Goal: Task Accomplishment & Management: Complete application form

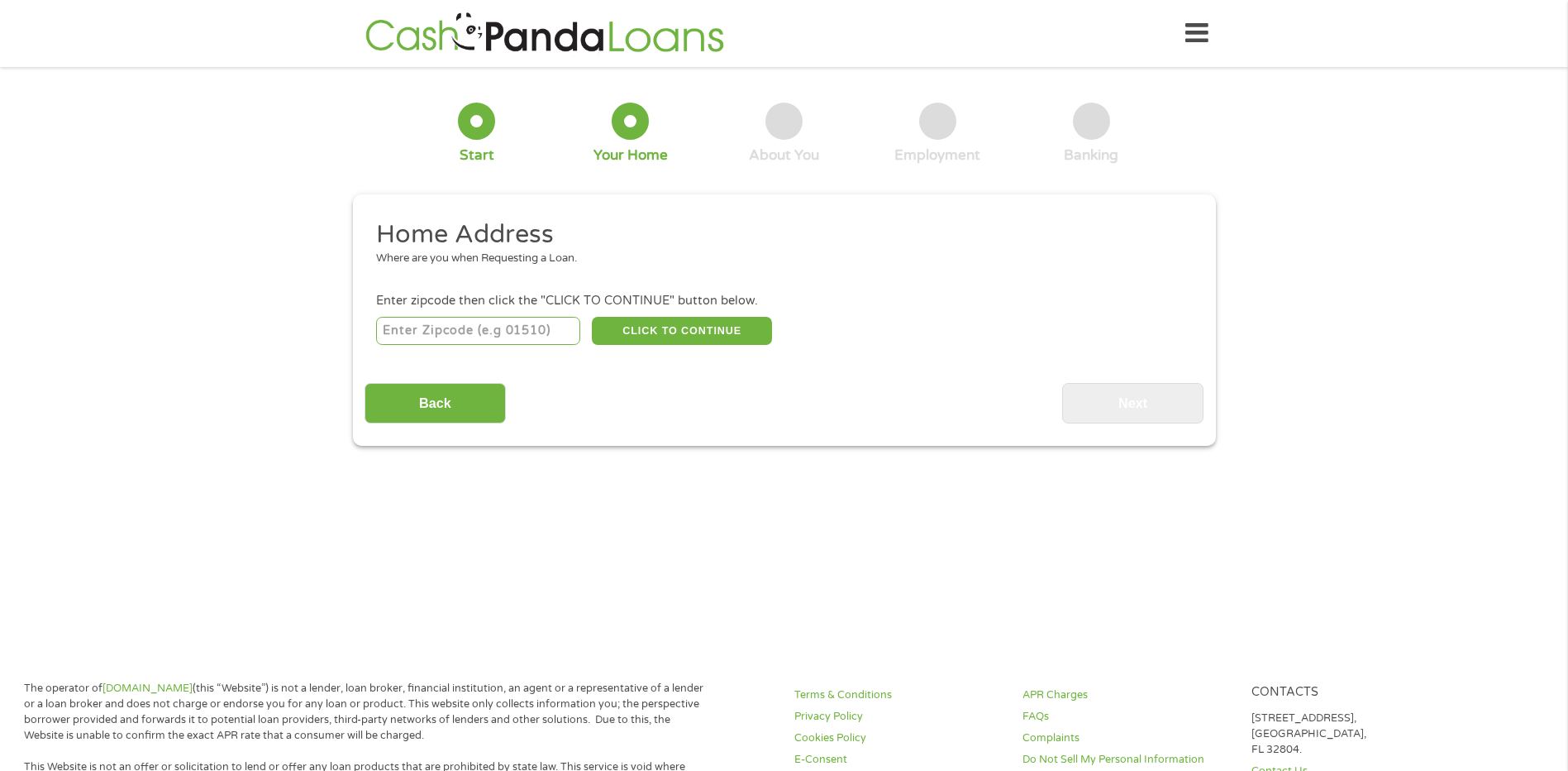
click at [475, 327] on input "number" at bounding box center [478, 331] width 204 height 28
type input "76210"
click at [665, 330] on button "CLICK TO CONTINUE" at bounding box center [682, 331] width 180 height 28
type input "76210"
type input "[PERSON_NAME]"
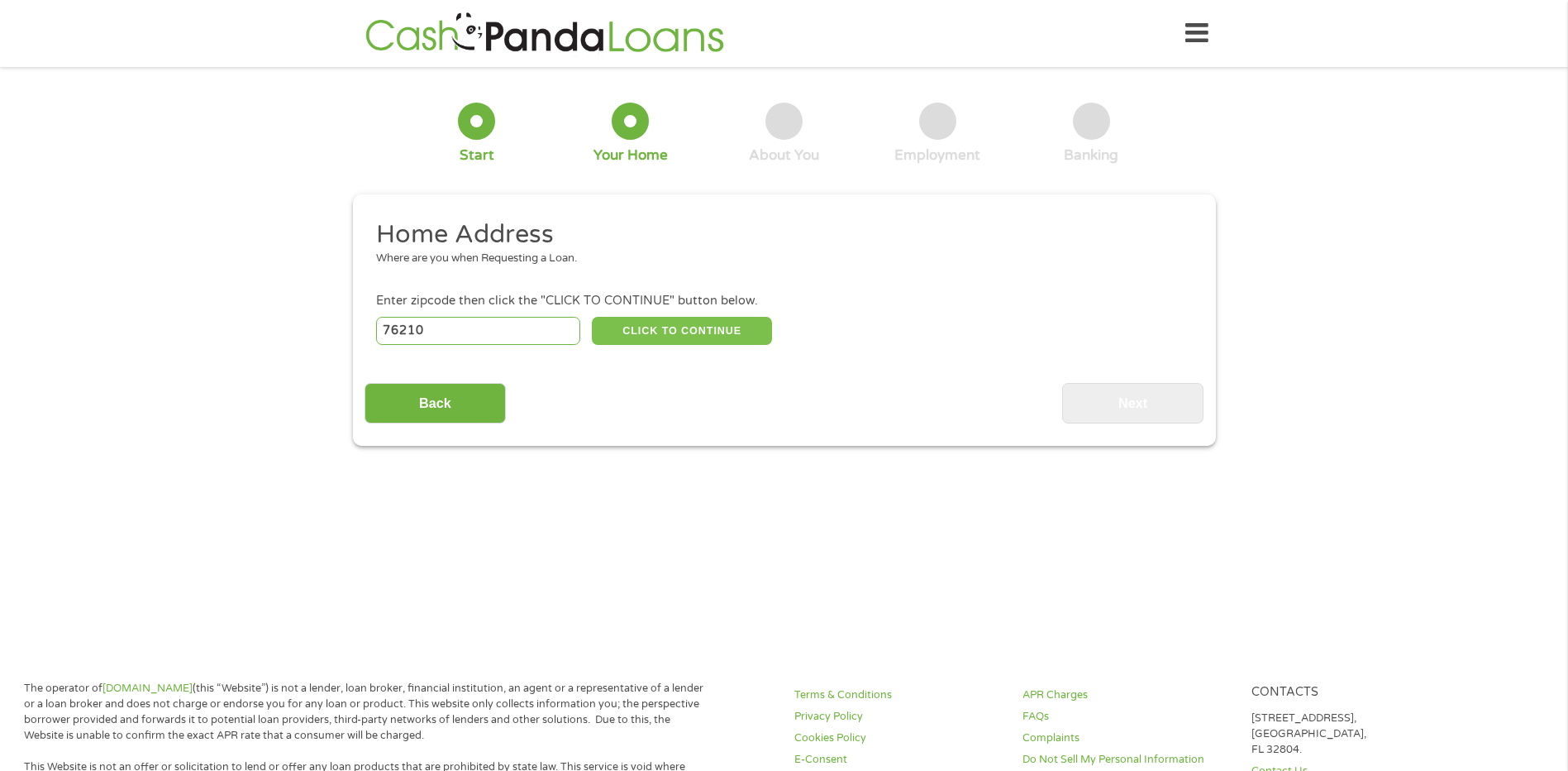
select select "[US_STATE]"
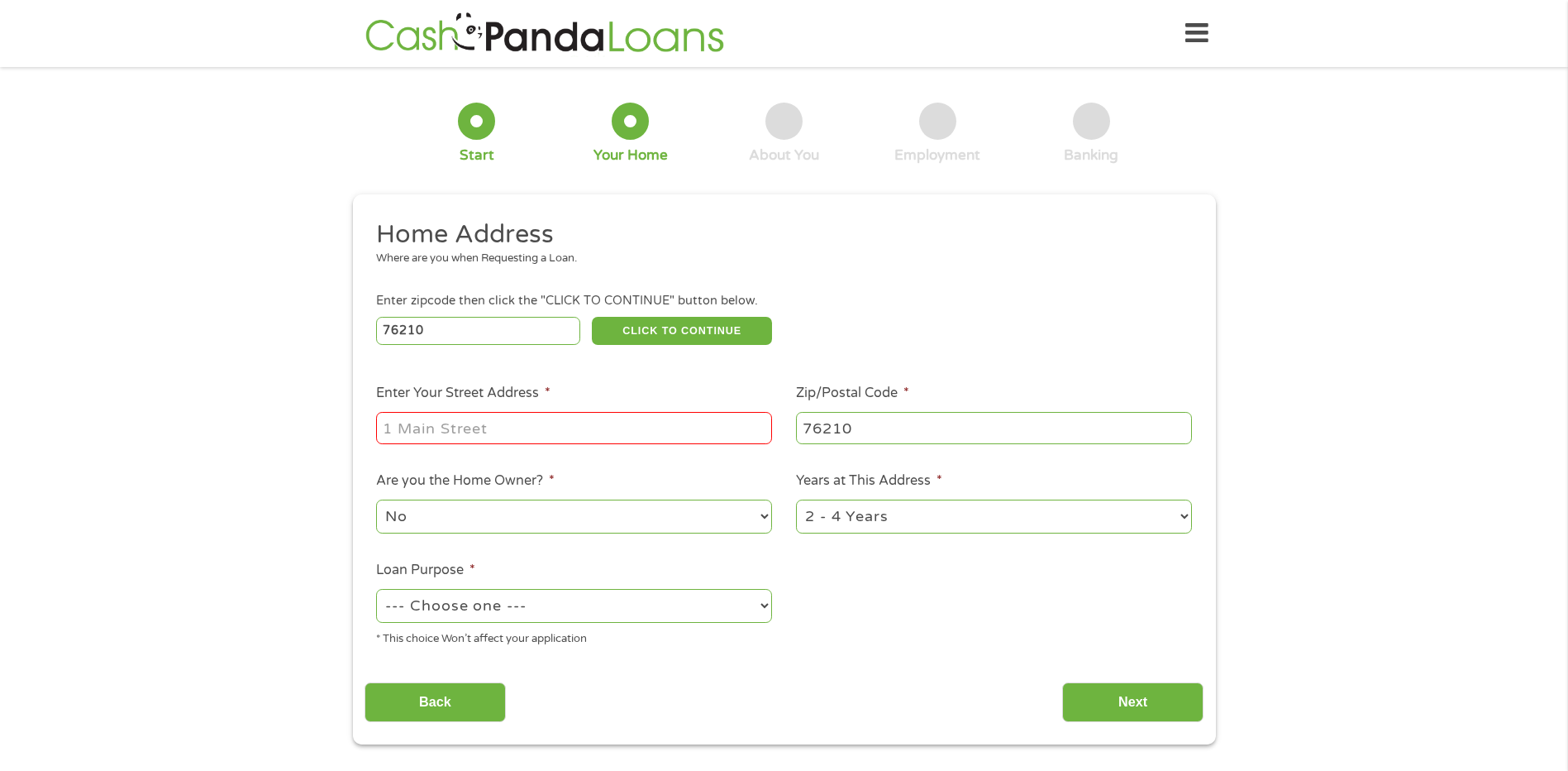
click at [459, 437] on input "Enter Your Street Address *" at bounding box center [574, 428] width 396 height 31
click at [698, 429] on input "[STREET_ADDRESS]" at bounding box center [574, 428] width 396 height 31
type input "1633 Birch Ln"
click at [258, 591] on div "1 Start 2 Your Home 3 About You 4 Employment 5 Banking 6 This field is hidden w…" at bounding box center [784, 411] width 1568 height 665
click at [763, 519] on select "No Yes" at bounding box center [574, 516] width 396 height 34
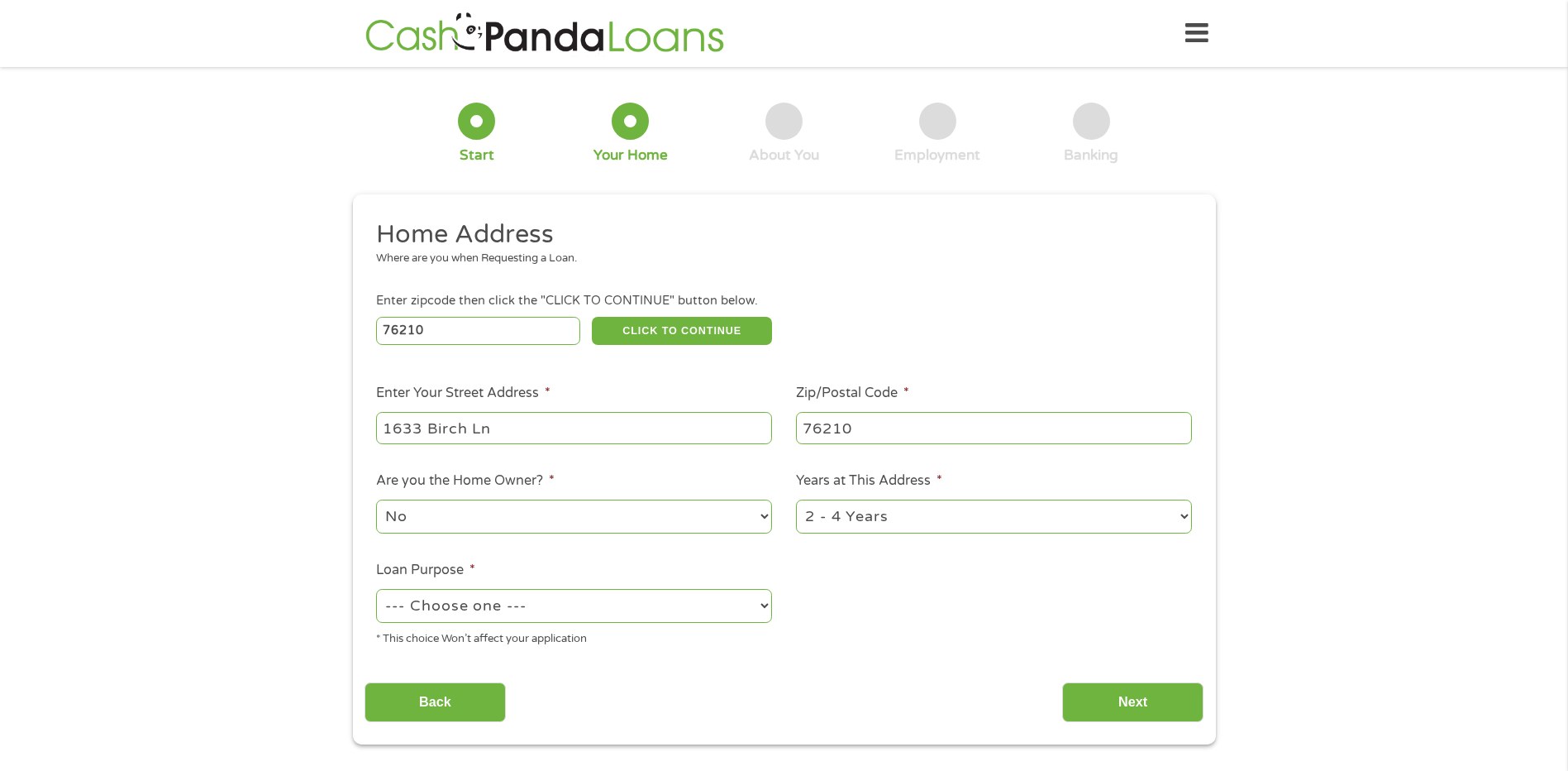
select select "yes"
click at [376, 499] on select "No Yes" at bounding box center [574, 516] width 396 height 34
click at [763, 604] on select "--- Choose one --- Pay Bills Debt Consolidation Home Improvement Major Purchase…" at bounding box center [574, 605] width 396 height 34
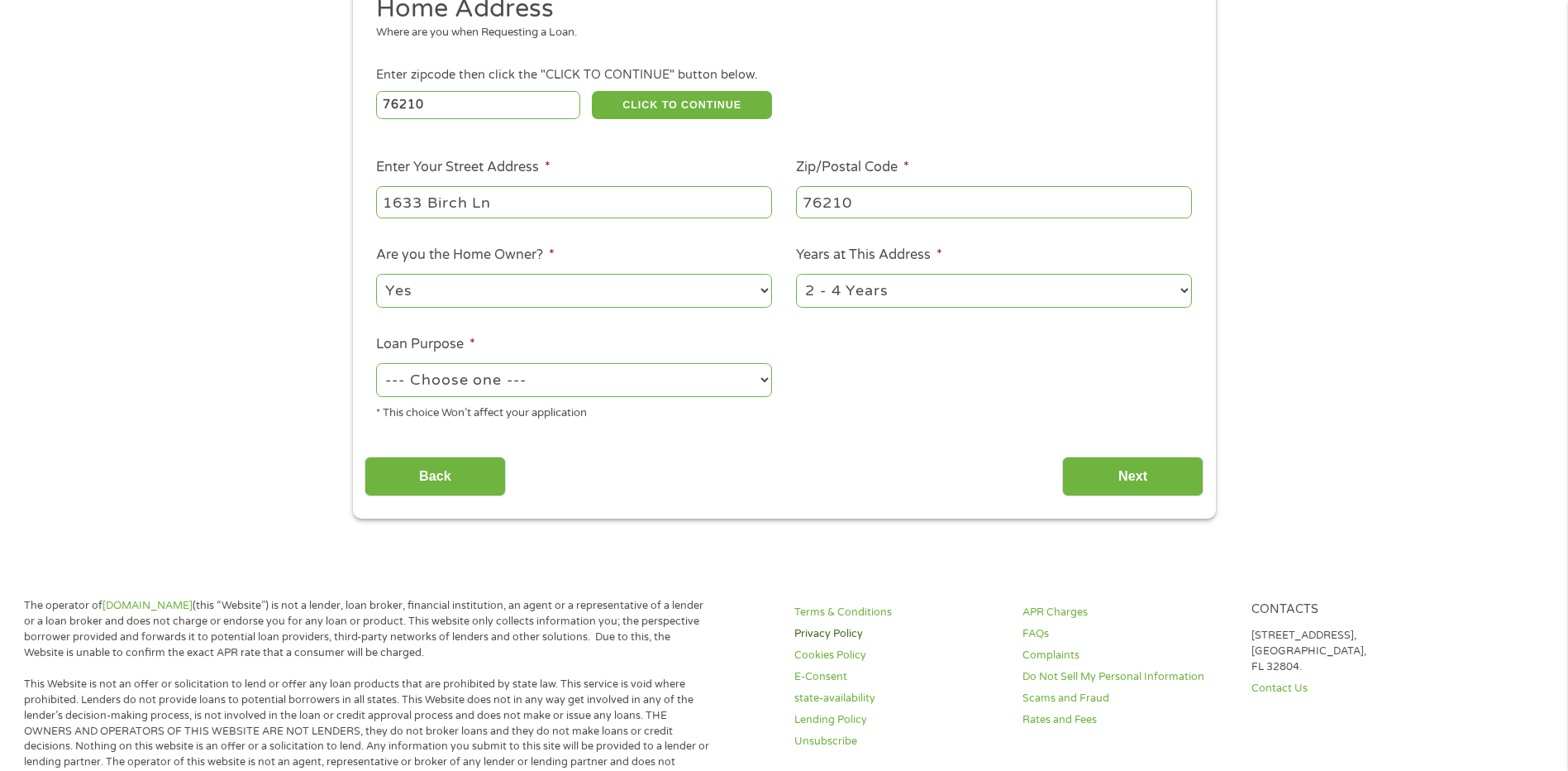
scroll to position [248, 0]
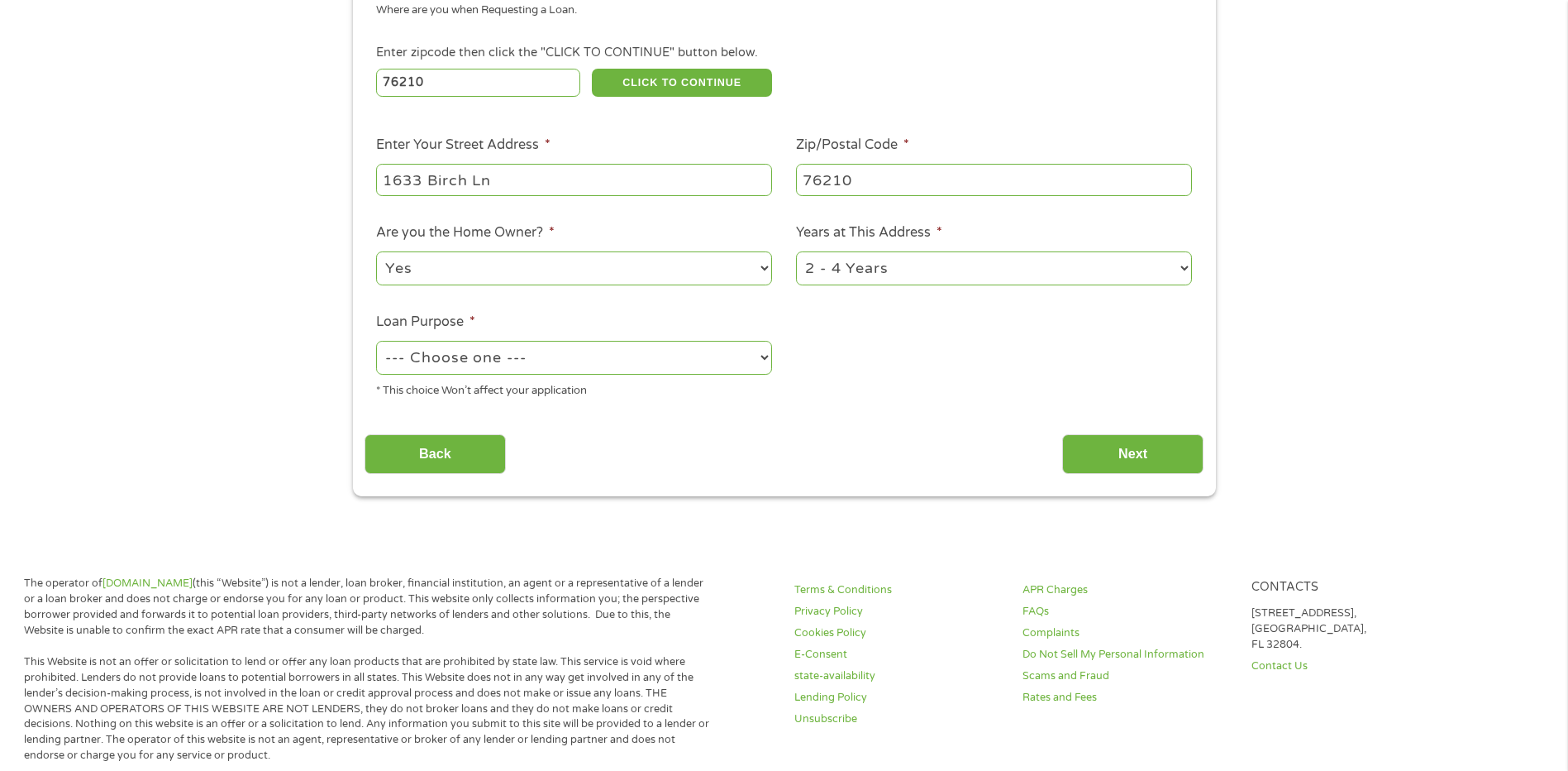
click at [765, 361] on select "--- Choose one --- Pay Bills Debt Consolidation Home Improvement Major Purchase…" at bounding box center [574, 357] width 396 height 34
select select "paybills"
click at [376, 341] on select "--- Choose one --- Pay Bills Debt Consolidation Home Improvement Major Purchase…" at bounding box center [574, 357] width 396 height 34
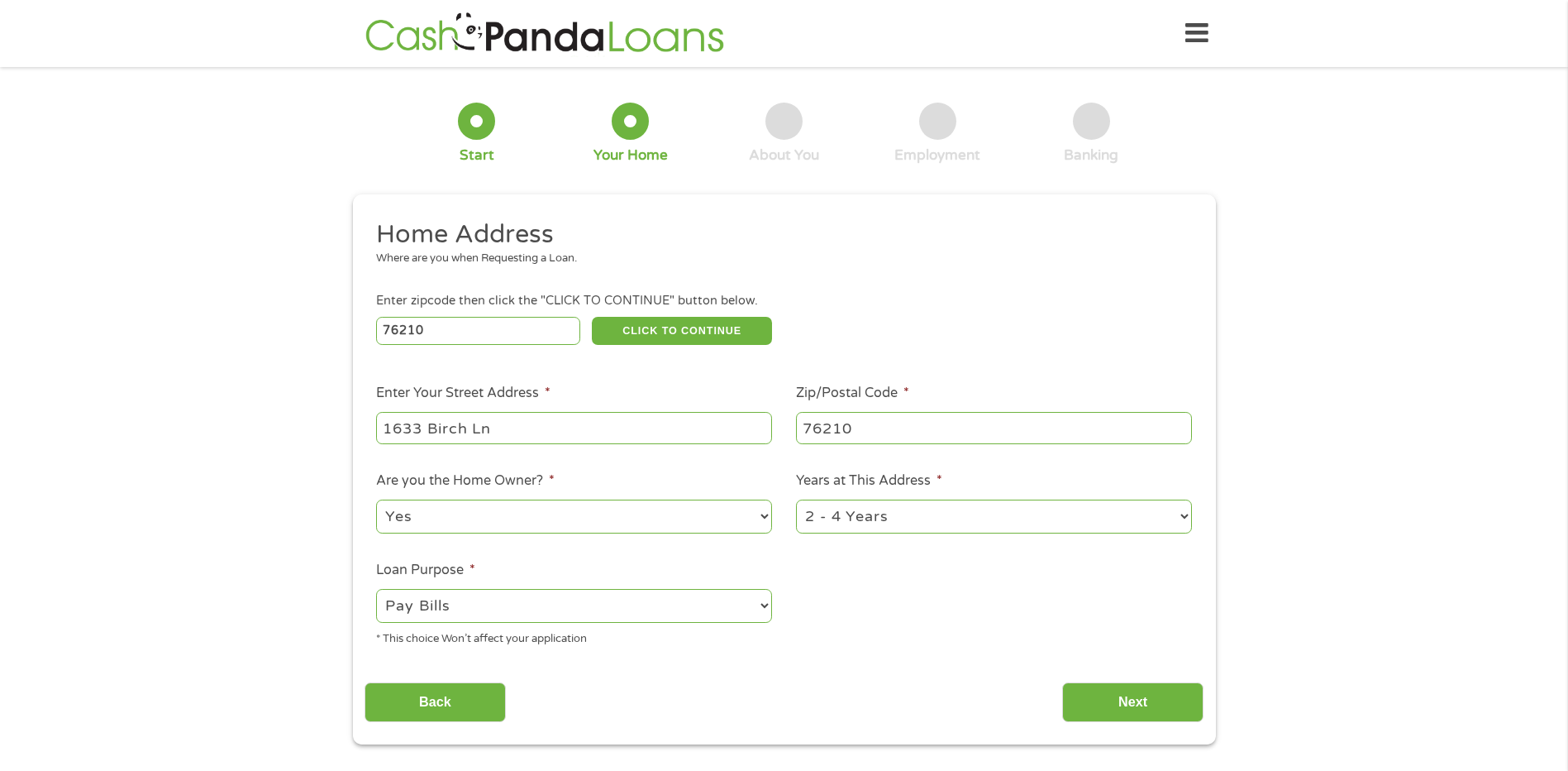
scroll to position [165, 0]
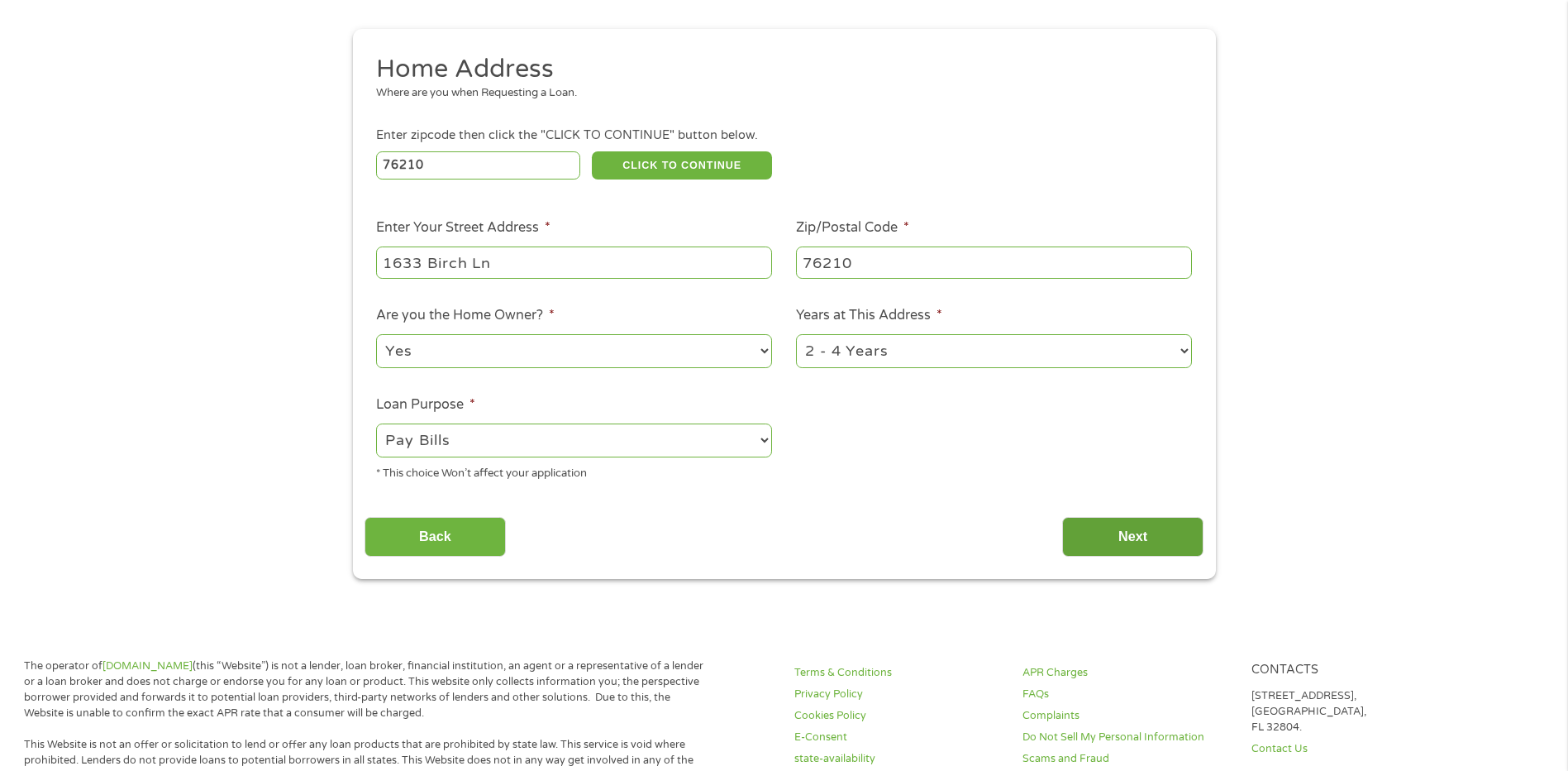
click at [1119, 529] on input "Next" at bounding box center [1133, 537] width 141 height 40
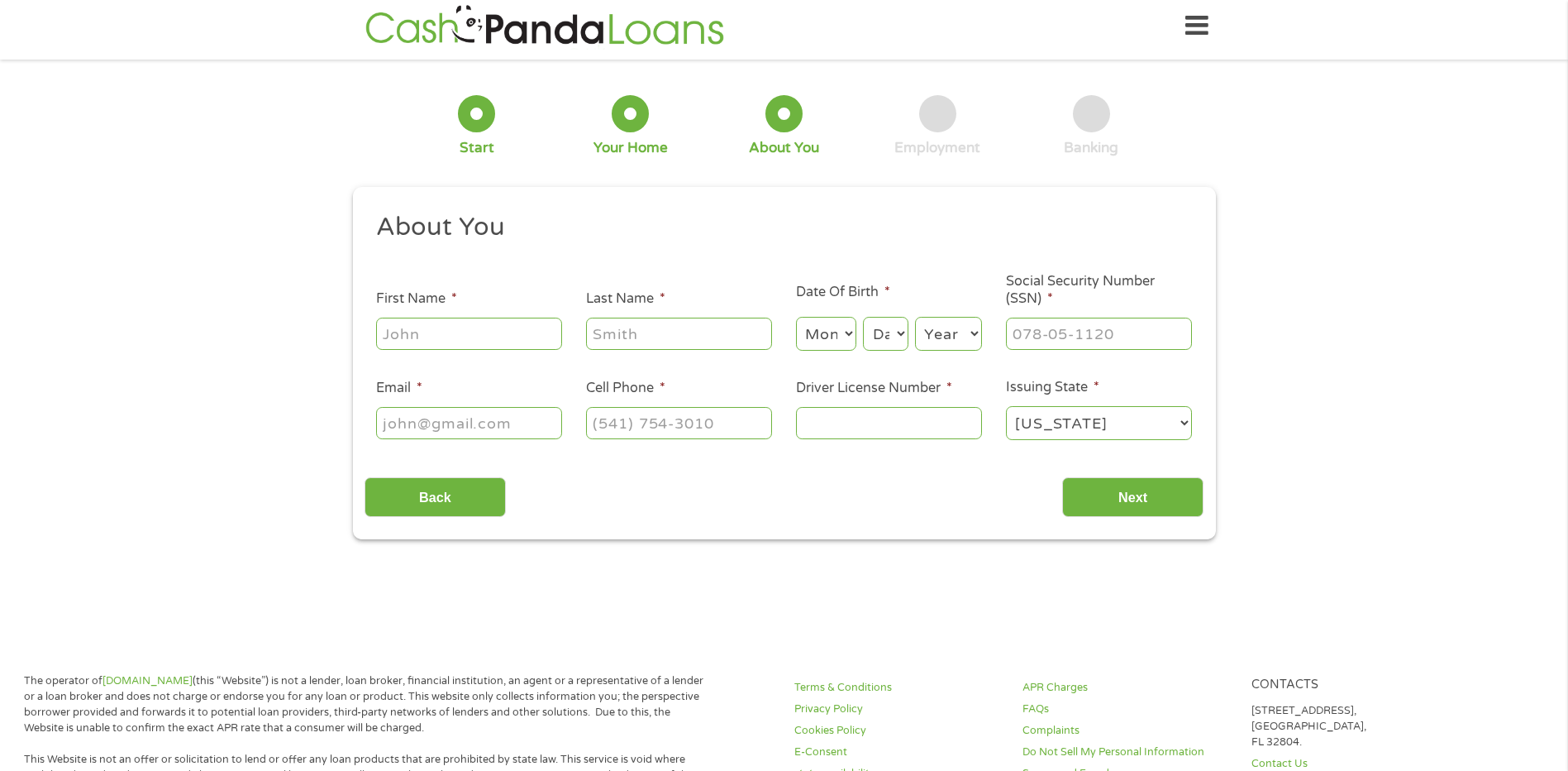
scroll to position [0, 0]
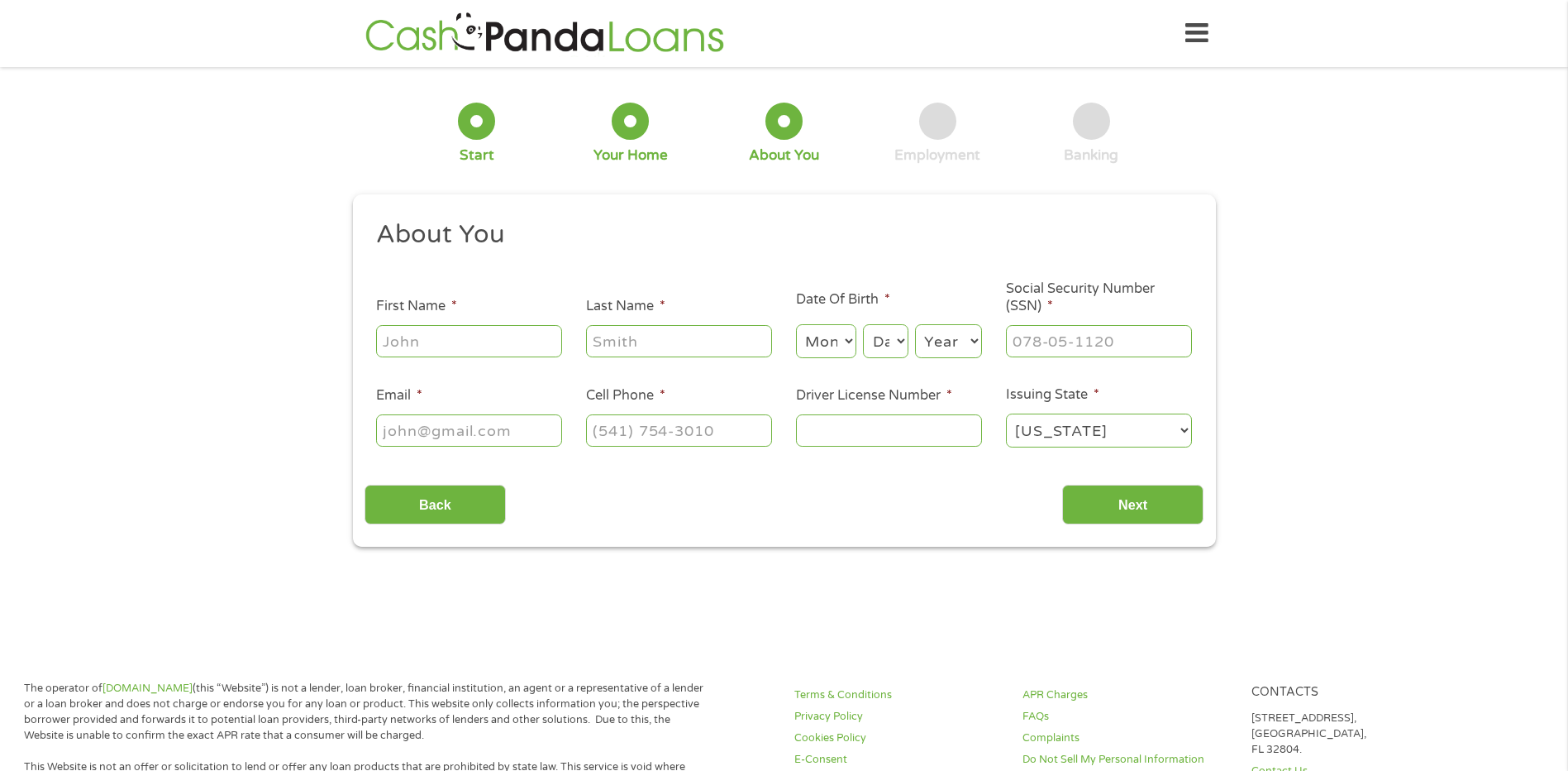
click at [454, 337] on input "First Name *" at bounding box center [469, 341] width 186 height 31
type input "[PERSON_NAME]"
click at [846, 340] on select "Month 1 2 3 4 5 6 7 8 9 10 11 12" at bounding box center [826, 341] width 60 height 34
select select "11"
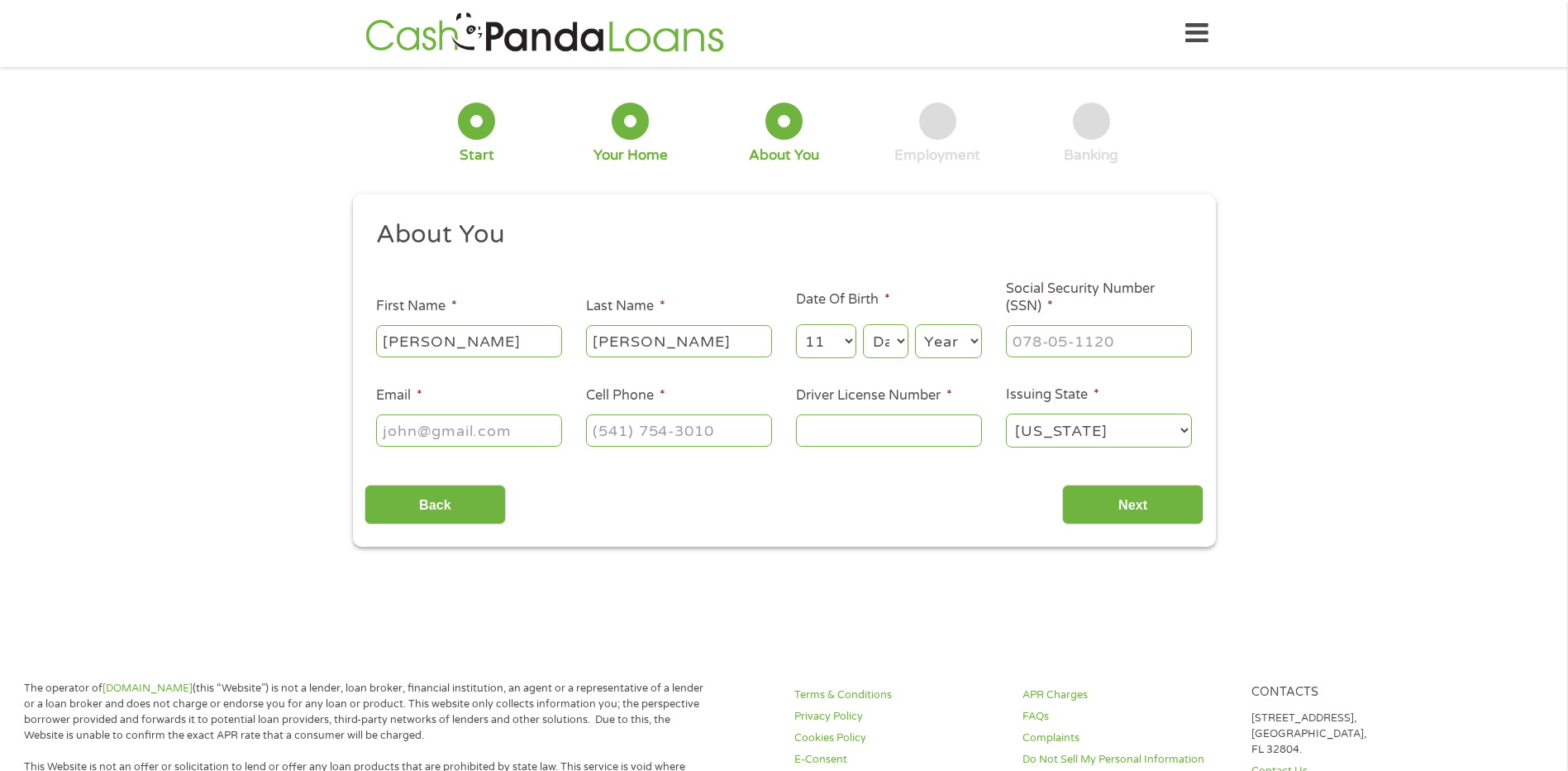
click at [796, 324] on select "Month 1 2 3 4 5 6 7 8 9 10 11 12" at bounding box center [826, 341] width 60 height 34
click at [898, 340] on select "Day 1 2 3 4 5 6 7 8 9 10 11 12 13 14 15 16 17 18 19 20 21 22 23 24 25 26 27 28 …" at bounding box center [885, 341] width 45 height 34
select select "10"
click at [863, 324] on select "Day 1 2 3 4 5 6 7 8 9 10 11 12 13 14 15 16 17 18 19 20 21 22 23 24 25 26 27 28 …" at bounding box center [885, 341] width 45 height 34
click at [973, 338] on select "Year [DATE] 2006 2005 2004 2003 2002 2001 2000 1999 1998 1997 1996 1995 1994 19…" at bounding box center [948, 341] width 67 height 34
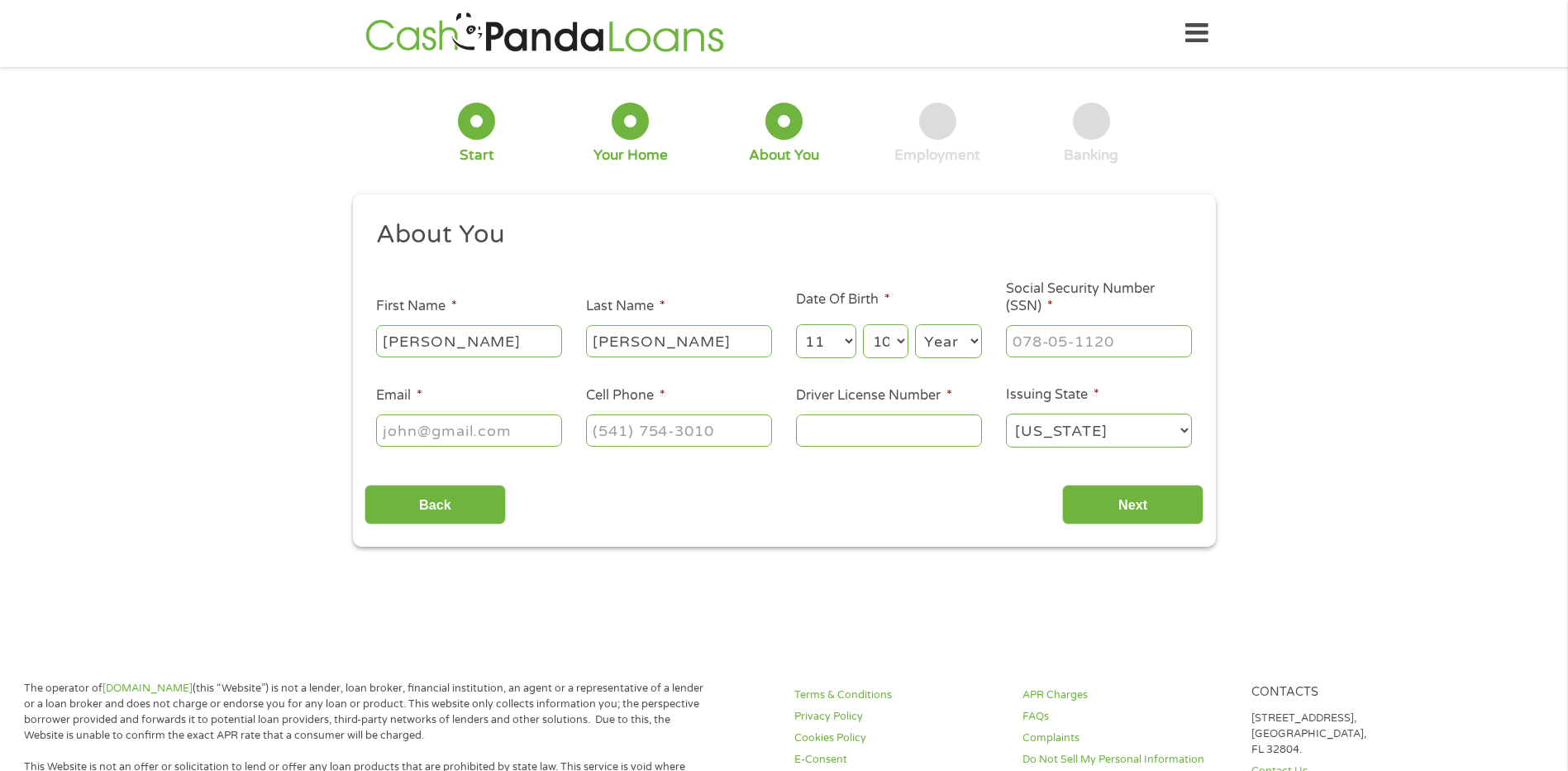
select select "1982"
click at [915, 324] on select "Year [DATE] 2006 2005 2004 2003 2002 2001 2000 1999 1998 1997 1996 1995 1994 19…" at bounding box center [948, 341] width 67 height 34
drag, startPoint x: 1097, startPoint y: 341, endPoint x: 1097, endPoint y: 330, distance: 11.0
click at [1097, 341] on input "___-__-____" at bounding box center [1098, 341] width 186 height 31
type input "461-93-9408"
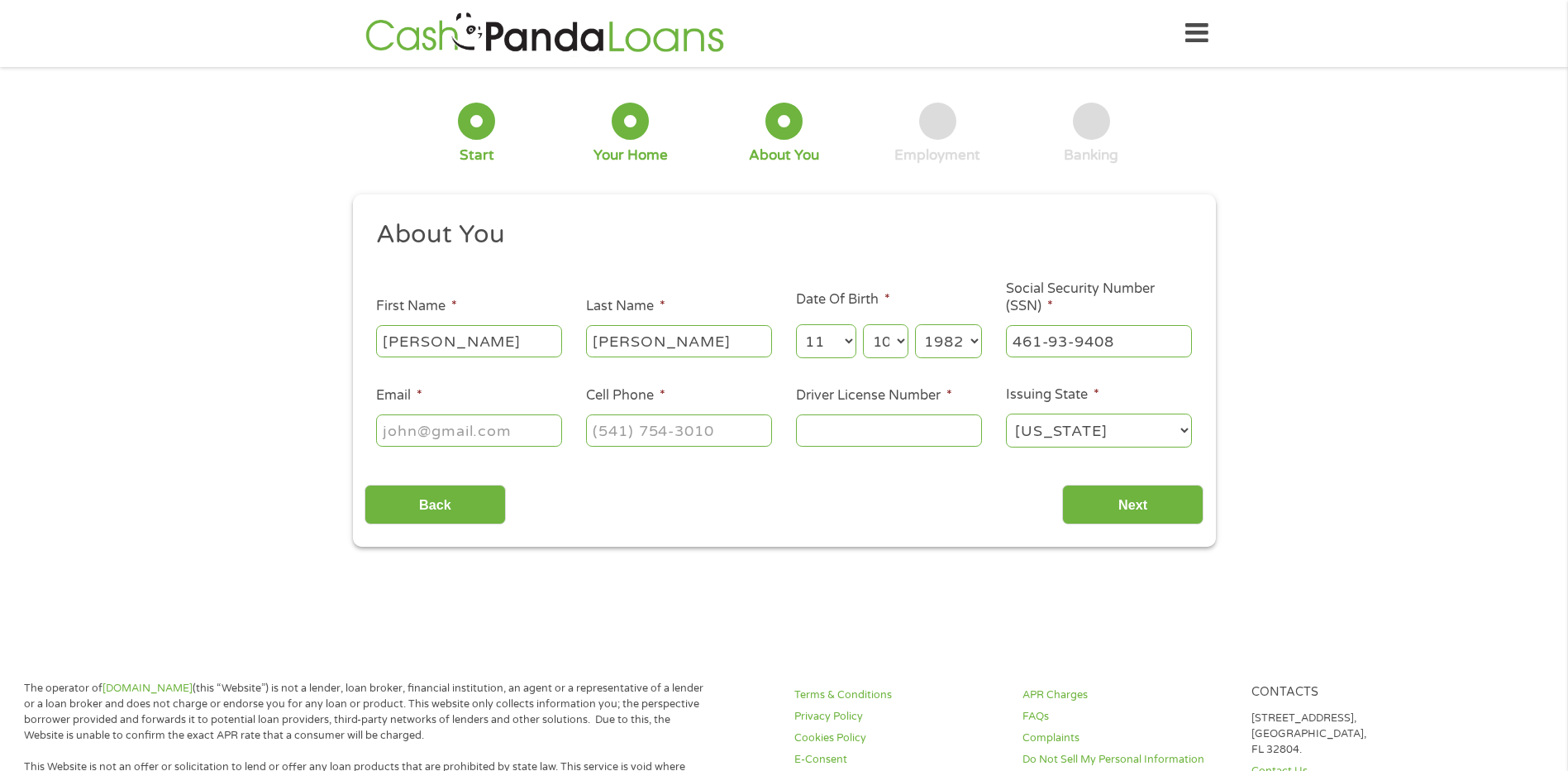
click at [479, 435] on input "Email *" at bounding box center [469, 430] width 186 height 31
type input "[EMAIL_ADDRESS][DOMAIN_NAME]"
type input "[PHONE_NUMBER]"
click at [920, 439] on input "Driver License Number *" at bounding box center [889, 430] width 186 height 31
click at [888, 428] on input "Driver License Number *" at bounding box center [889, 430] width 186 height 31
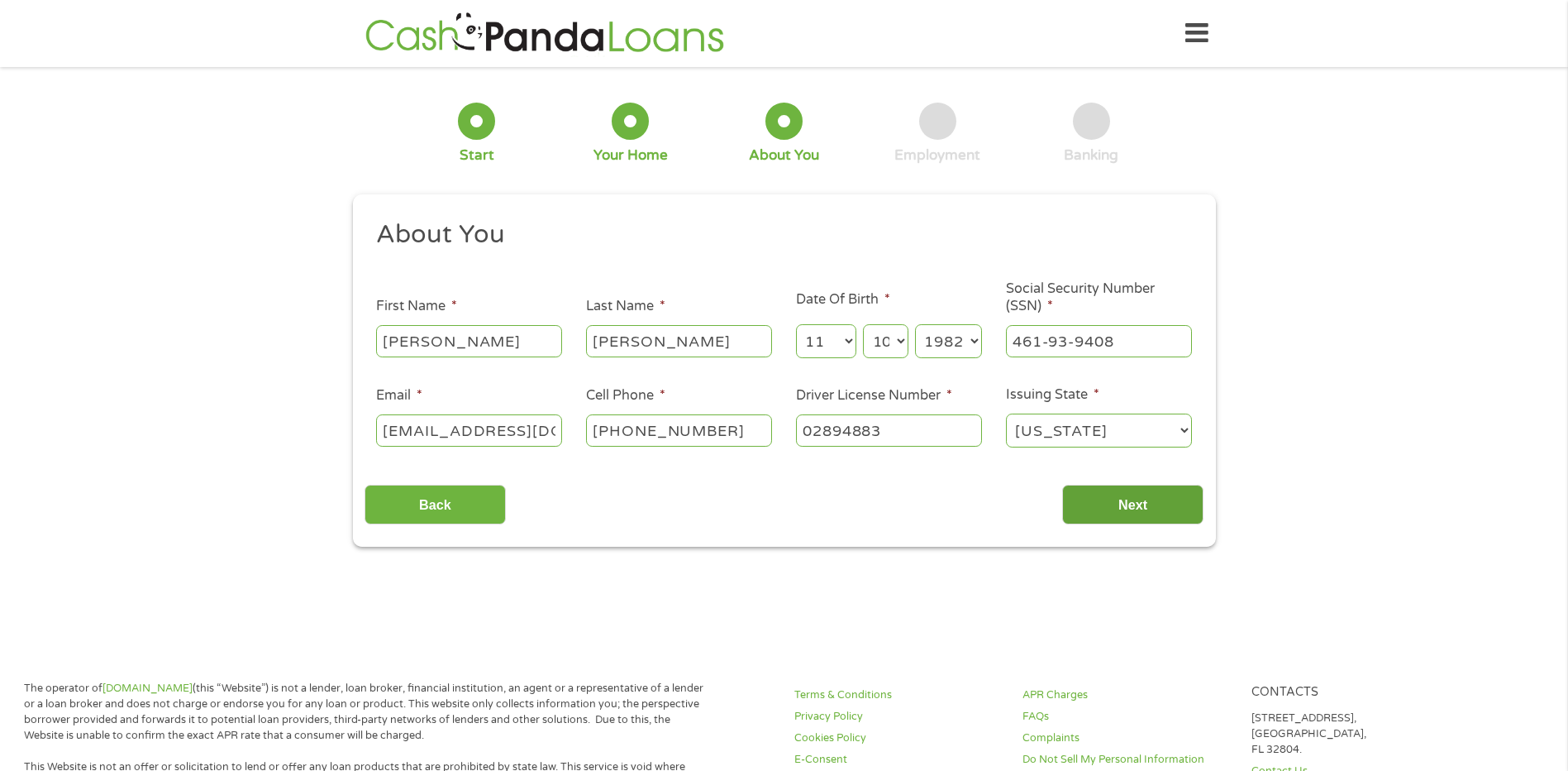
type input "02894883"
click at [1129, 505] on input "Next" at bounding box center [1133, 505] width 141 height 40
click at [1111, 507] on input "Next" at bounding box center [1133, 505] width 141 height 40
click at [1134, 507] on input "Next" at bounding box center [1133, 505] width 141 height 40
click at [1090, 505] on input "Next" at bounding box center [1133, 505] width 141 height 40
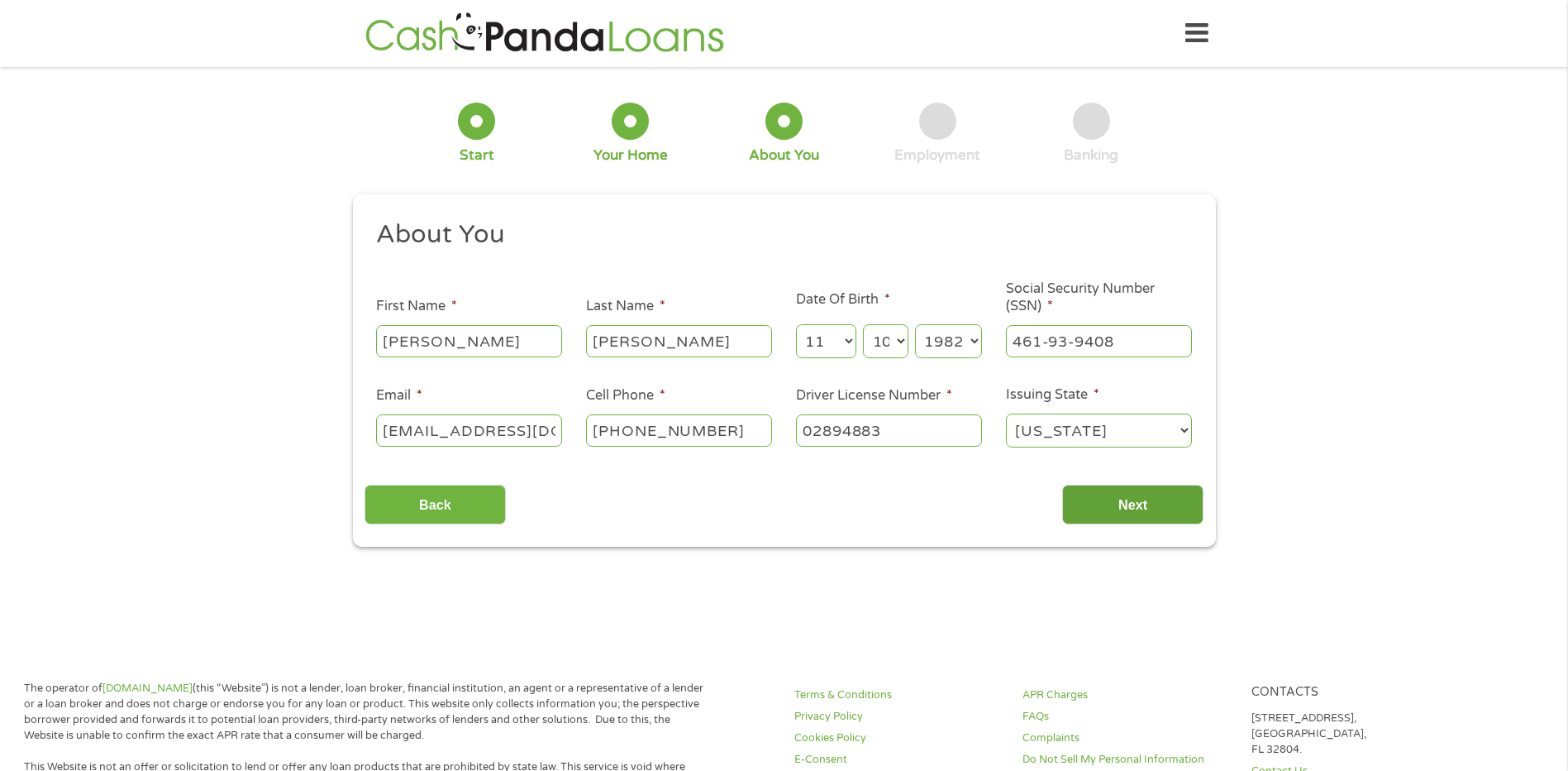
click at [1090, 503] on input "Next" at bounding box center [1133, 505] width 141 height 40
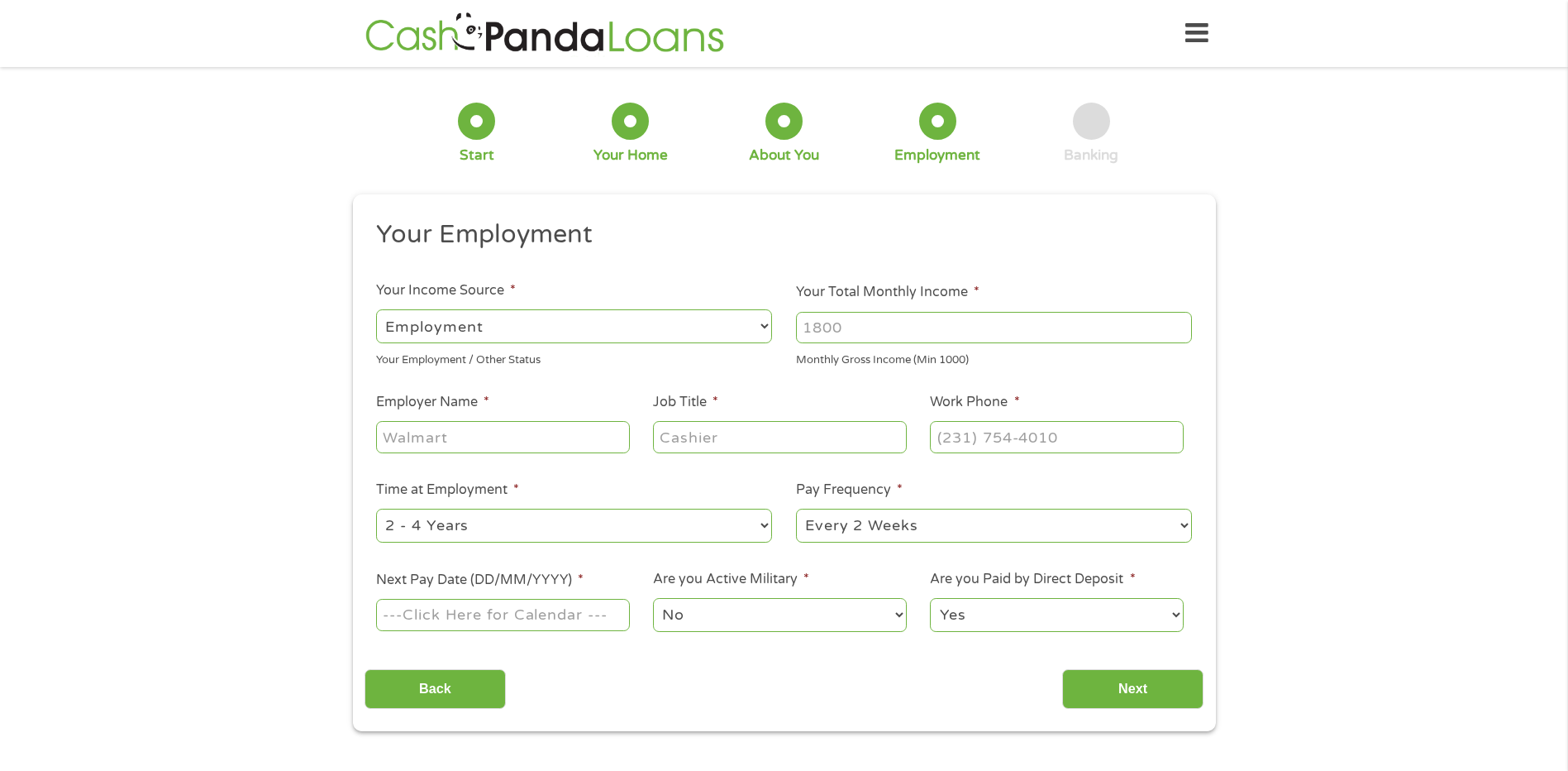
click at [850, 331] on input "Your Total Monthly Income *" at bounding box center [994, 327] width 396 height 31
type input "4"
type input "4000"
click at [510, 448] on input "Employer Name *" at bounding box center [503, 437] width 253 height 31
type input "[PERSON_NAME] DDS"
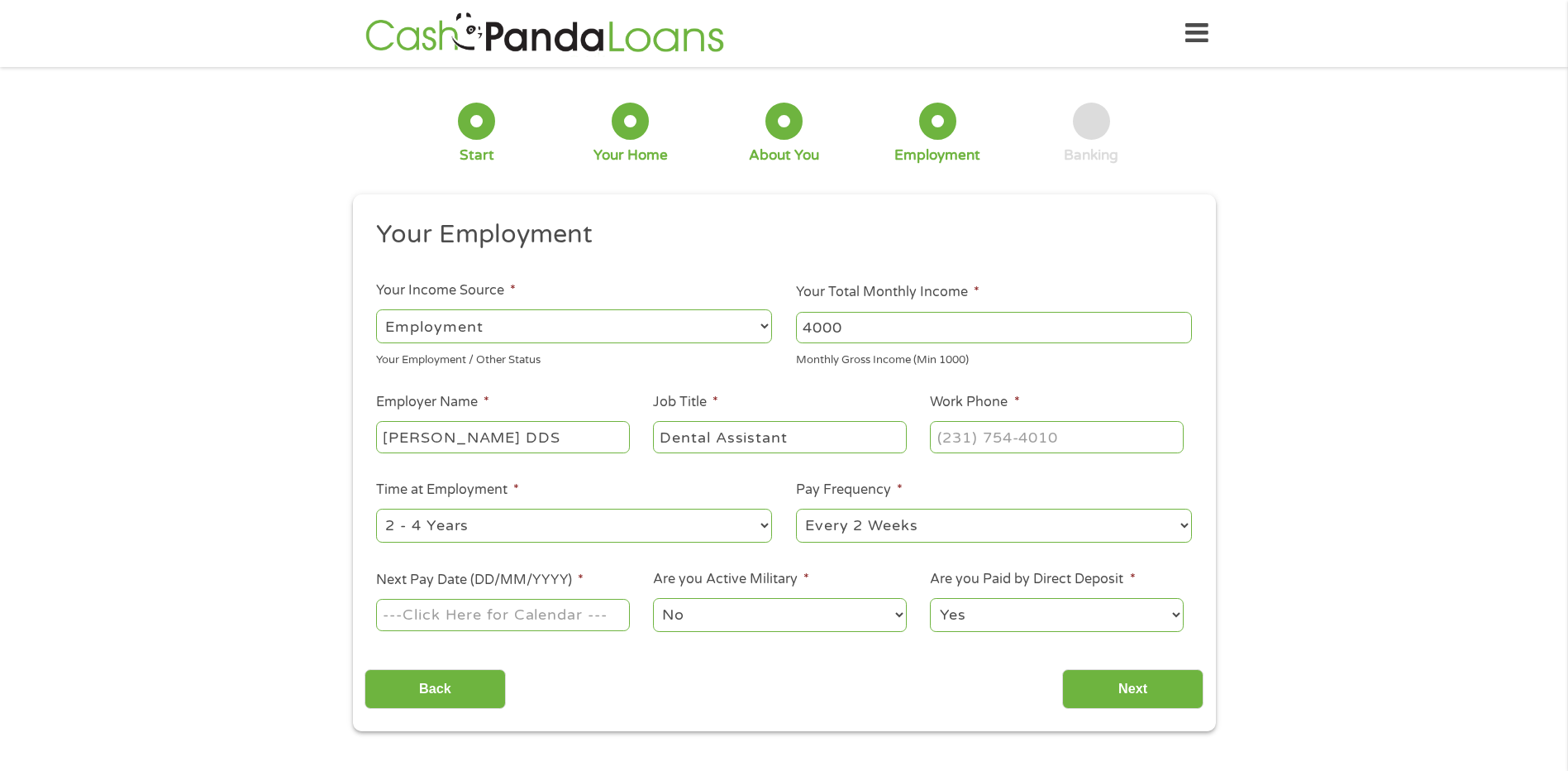
type input "Dental Assistant"
type input "(___) ___-____"
click at [999, 436] on input "(___) ___-____" at bounding box center [1056, 437] width 253 height 31
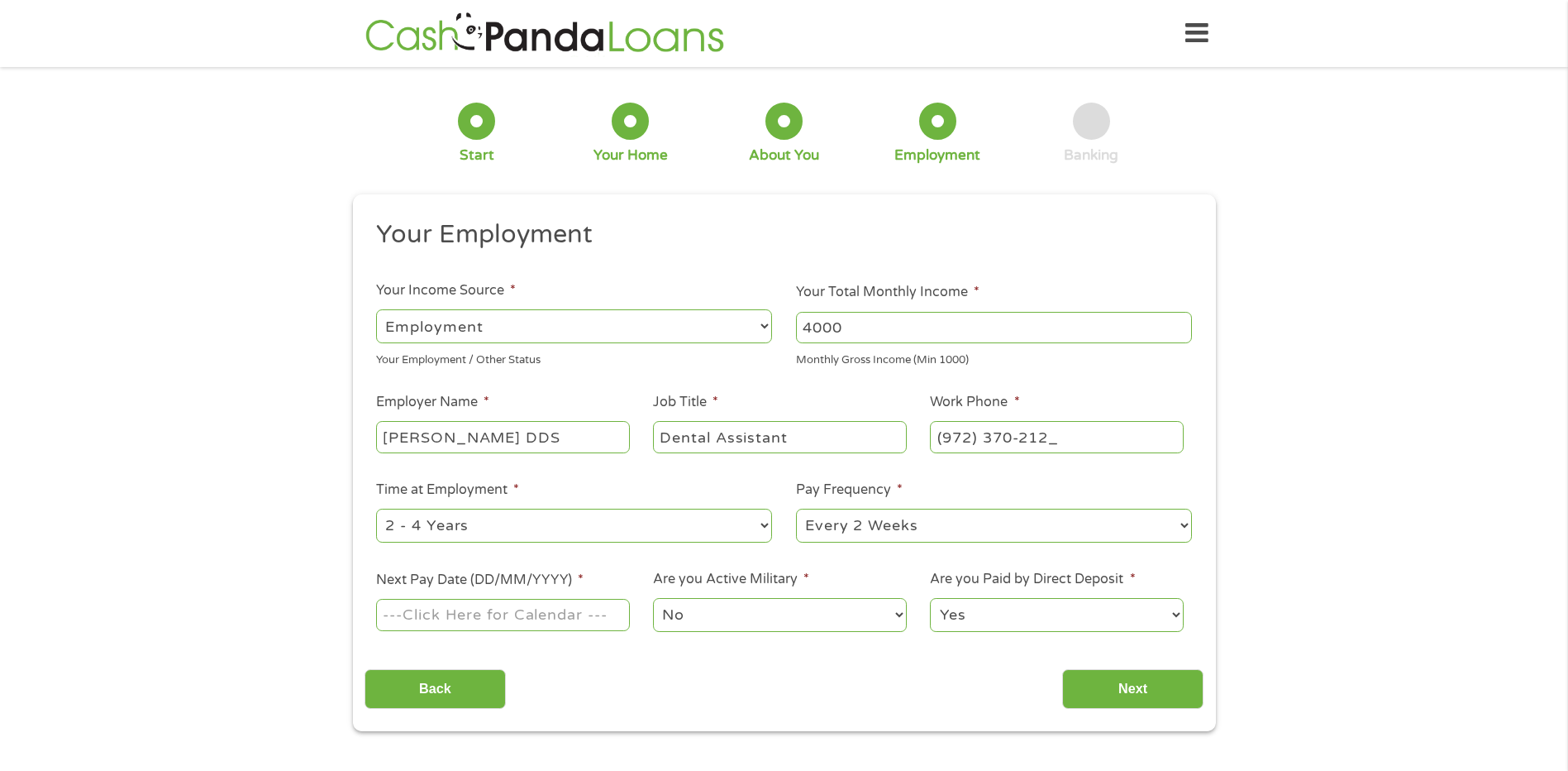
type input "[PHONE_NUMBER]"
click at [1461, 554] on div "1 Start 2 Your Home 3 About You 4 Employment 5 Banking 6 This field is hidden w…" at bounding box center [784, 404] width 1568 height 652
click at [768, 529] on select "--- Choose one --- 1 Year or less 1 - 2 Years 2 - 4 Years Over 4 Years" at bounding box center [574, 525] width 396 height 34
select select "60months"
click at [376, 508] on select "--- Choose one --- 1 Year or less 1 - 2 Years 2 - 4 Years Over 4 Years" at bounding box center [574, 525] width 396 height 34
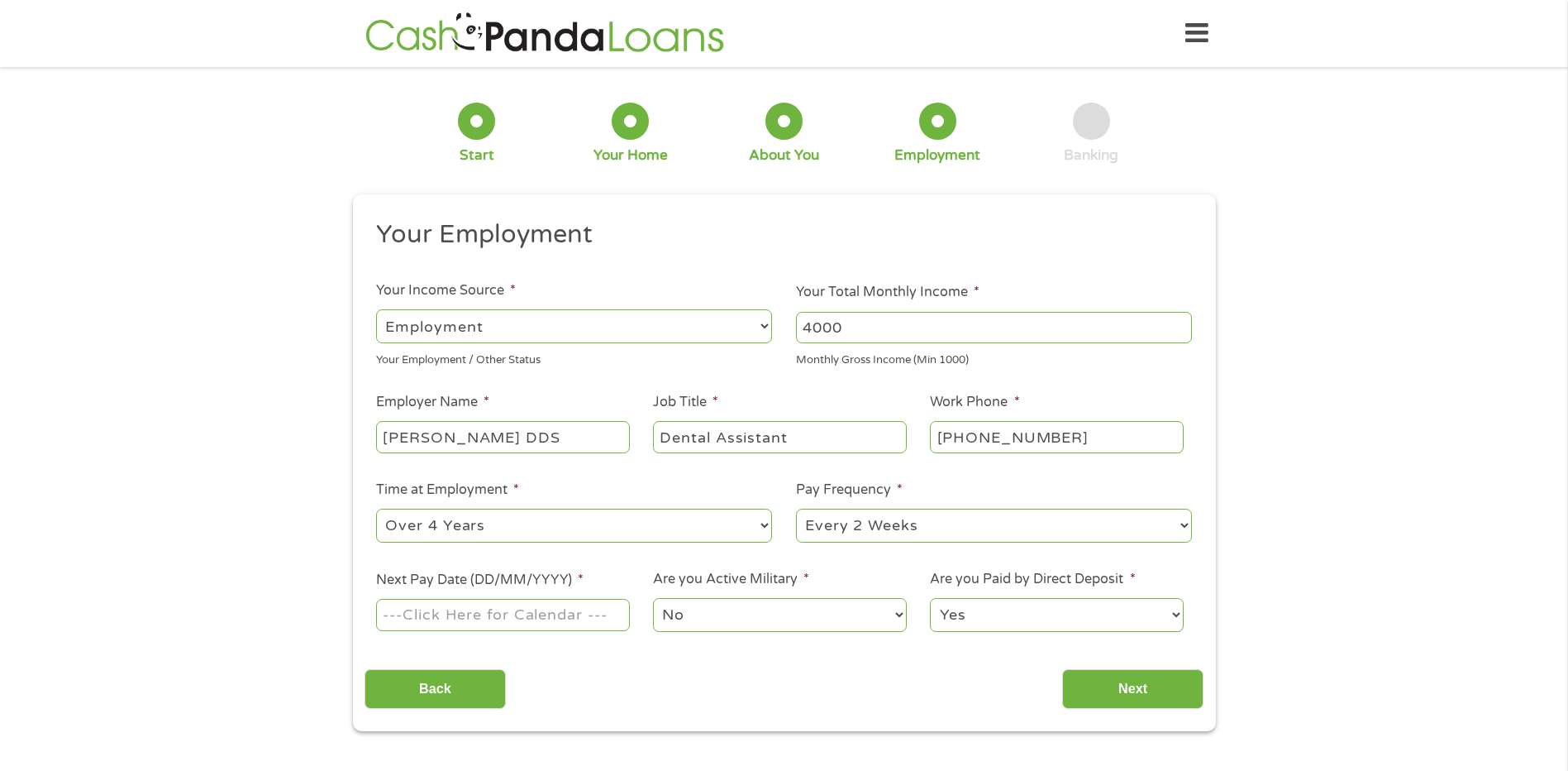
click at [1186, 530] on select "--- Choose one --- Every 2 Weeks Every Week Monthly Semi-Monthly" at bounding box center [994, 525] width 396 height 34
select select "semimonthly"
click at [796, 508] on select "--- Choose one --- Every 2 Weeks Every Week Monthly Semi-Monthly" at bounding box center [994, 525] width 396 height 34
click at [512, 615] on input "Next Pay Date (DD/MM/YYYY) *" at bounding box center [503, 615] width 253 height 31
type input "[DATE]"
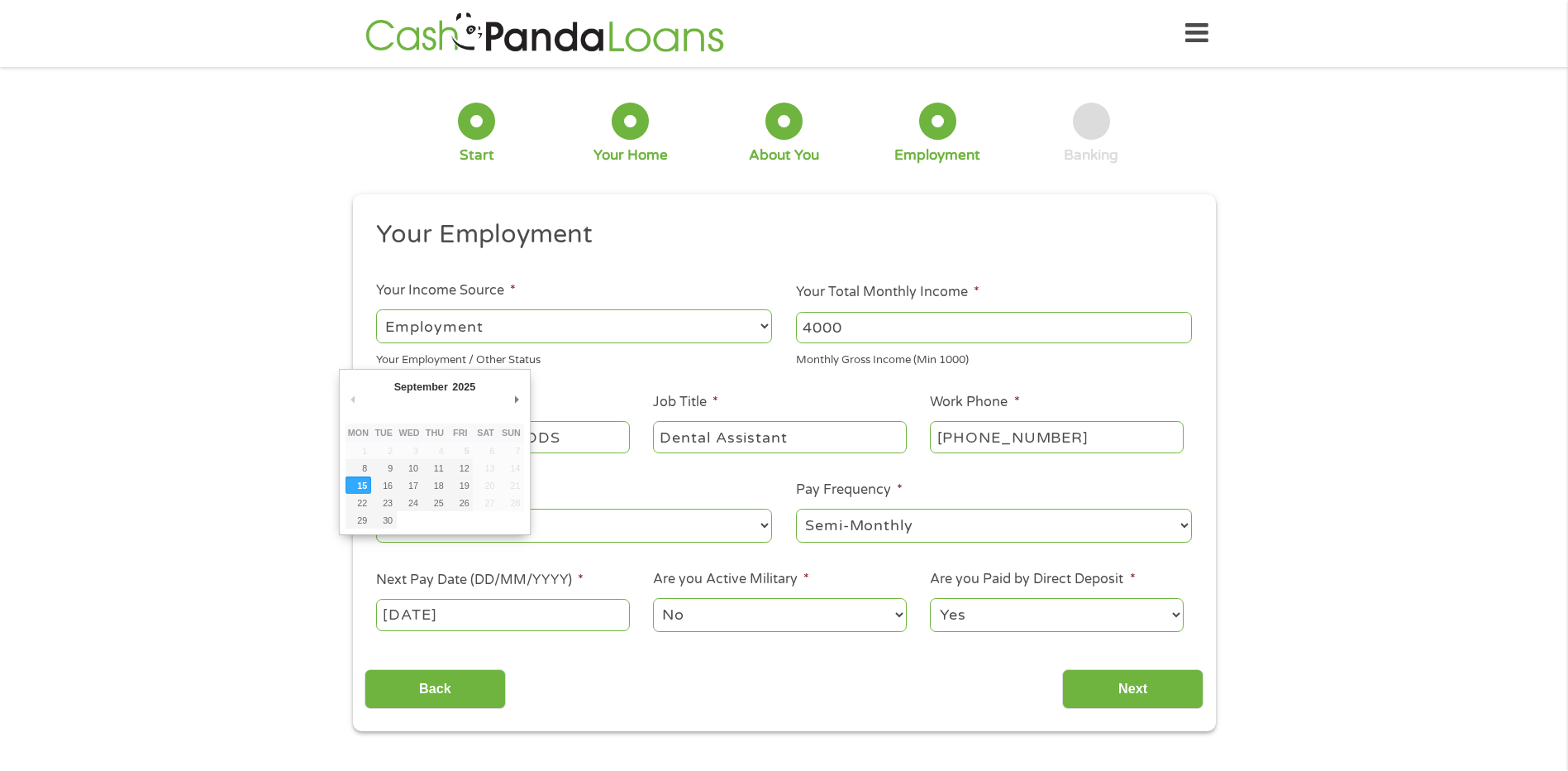
click at [482, 616] on input "[DATE]" at bounding box center [503, 615] width 253 height 31
click at [599, 686] on div "Back Next" at bounding box center [784, 683] width 839 height 52
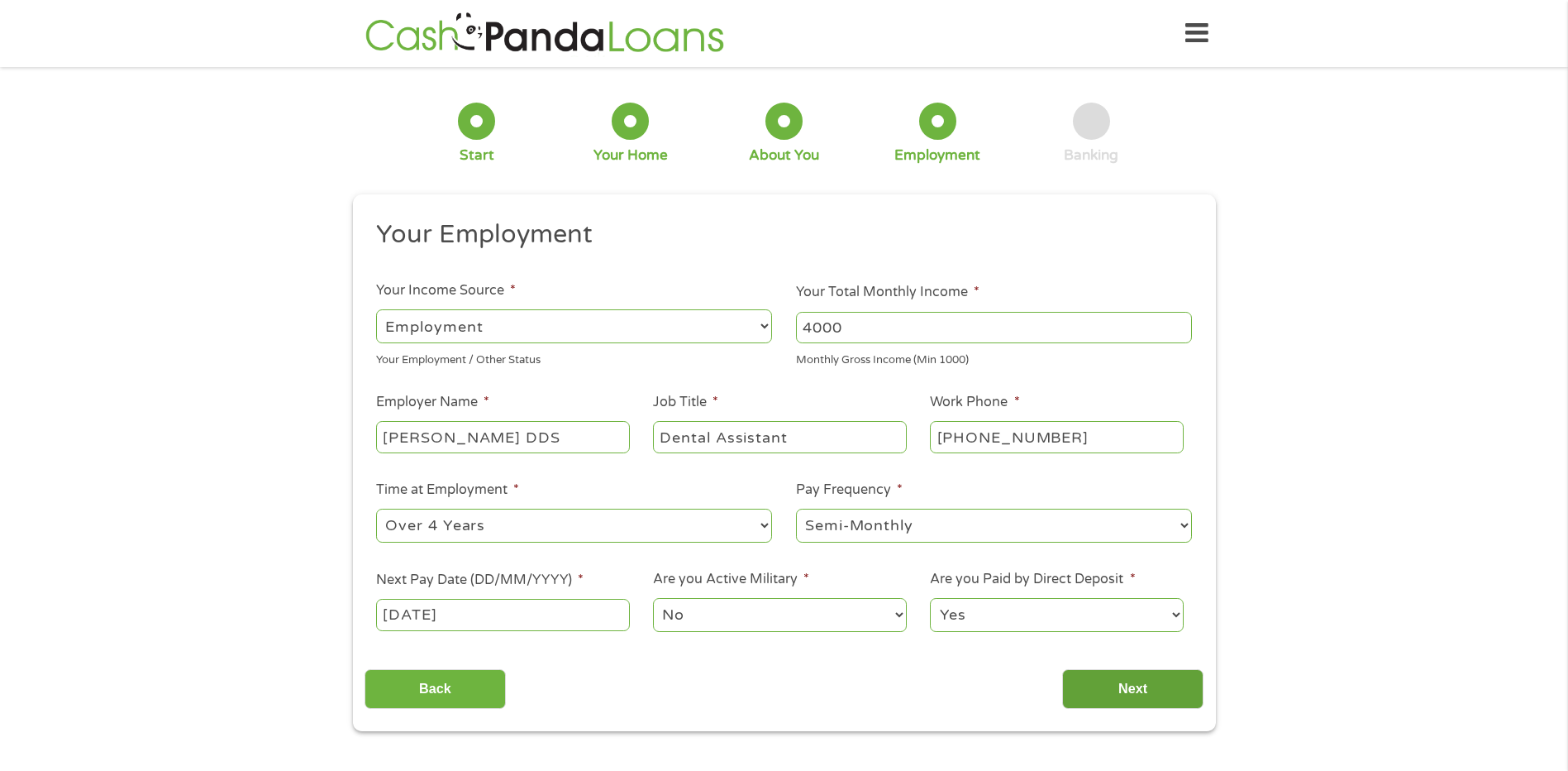
click at [1132, 692] on input "Next" at bounding box center [1133, 689] width 141 height 40
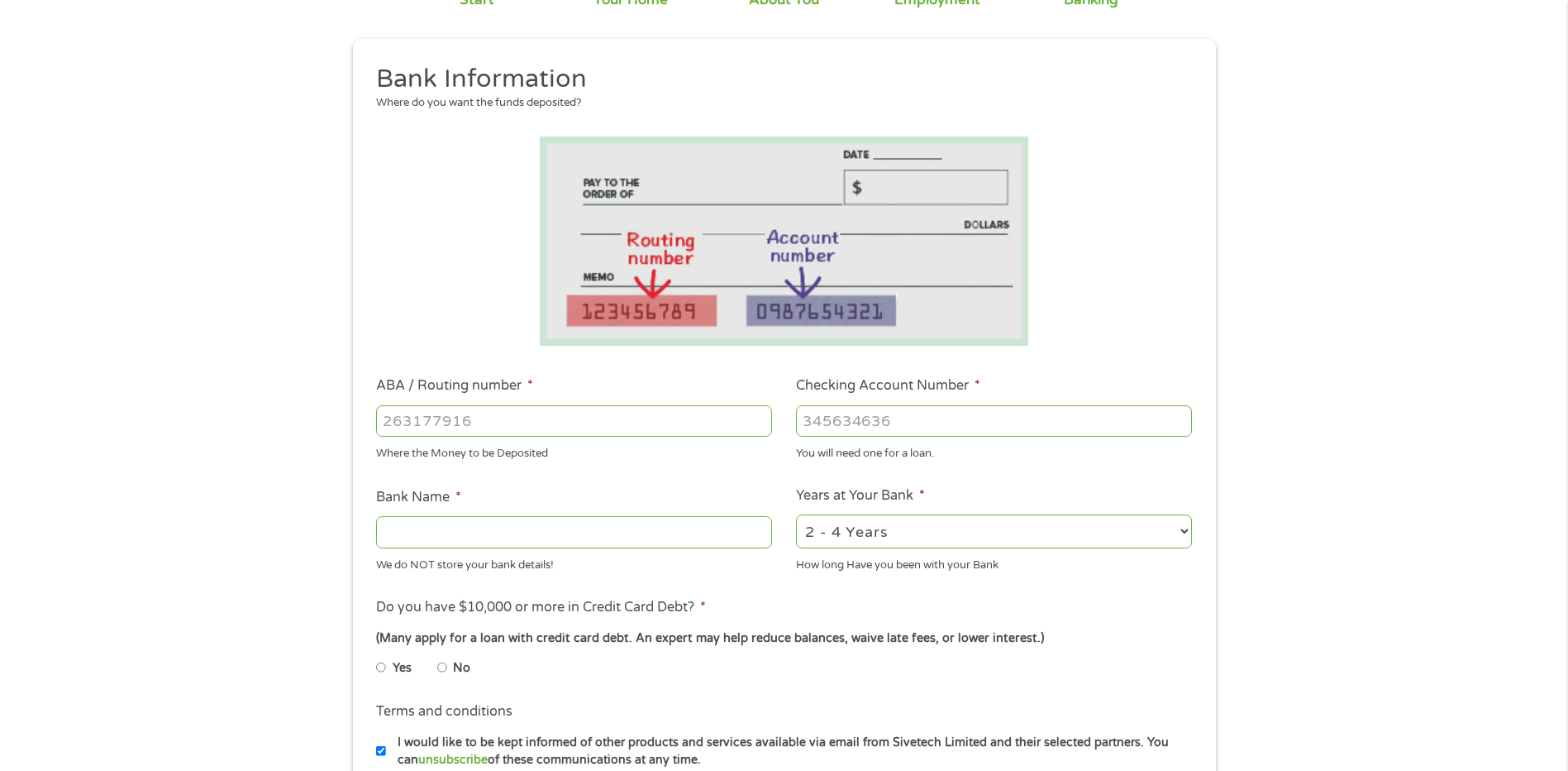
scroll to position [165, 0]
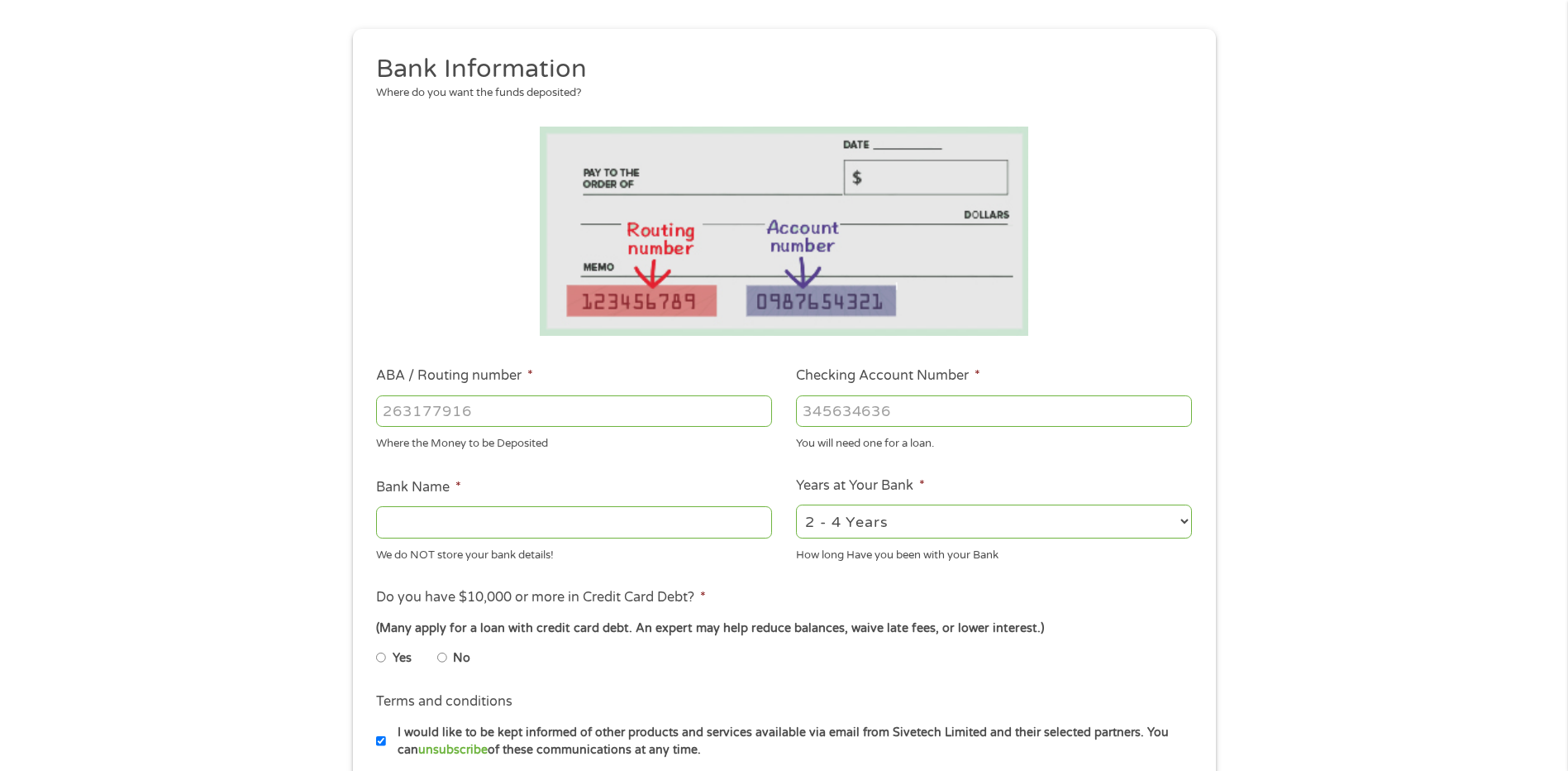
click at [444, 412] on input "ABA / Routing number *" at bounding box center [574, 411] width 396 height 31
type input "111900659"
type input "[PERSON_NAME] FARGO BANK"
type input "111900659"
type input "2018118774"
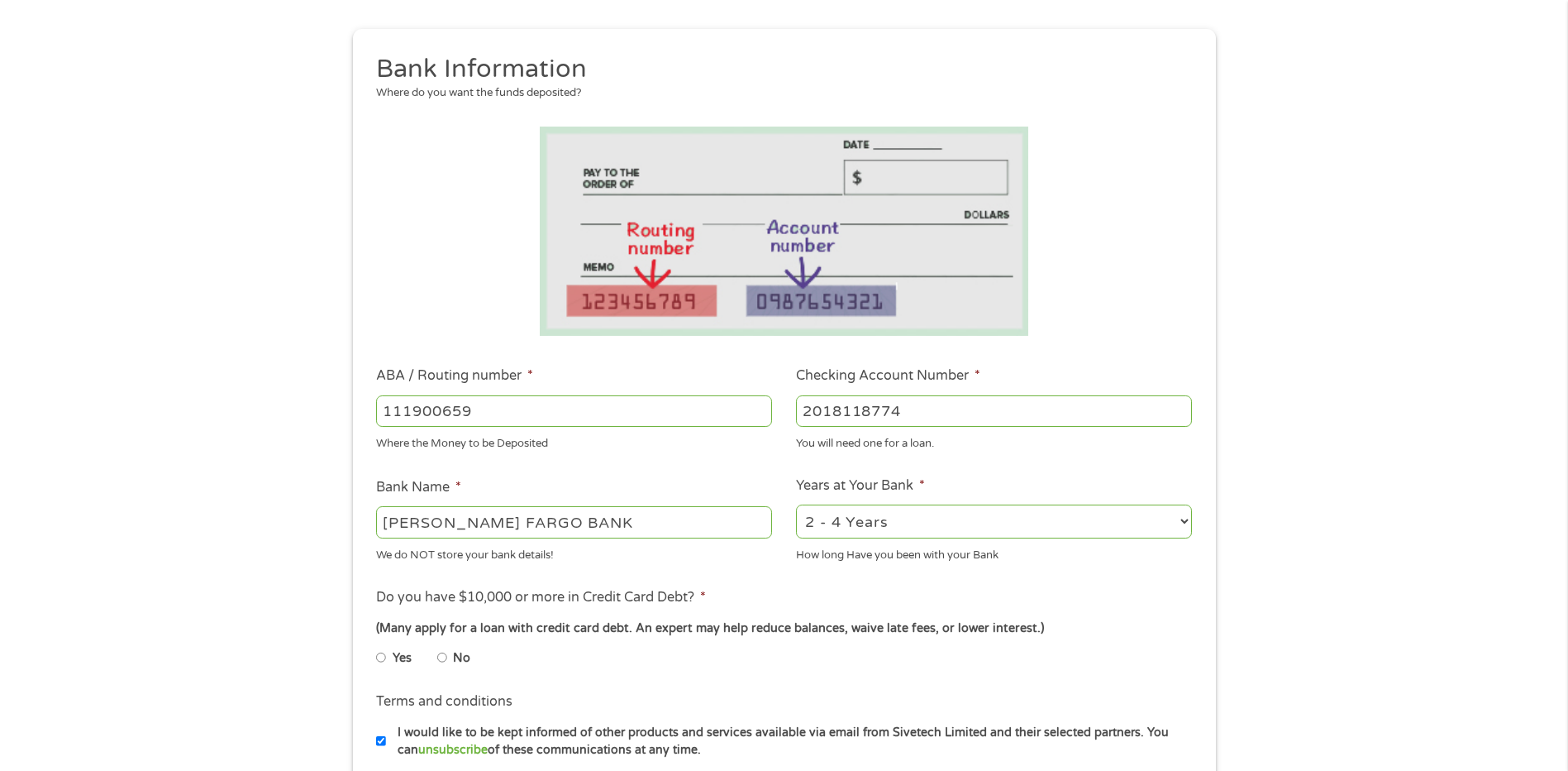
click at [1183, 519] on select "2 - 4 Years 6 - 12 Months 1 - 2 Years Over 4 Years" at bounding box center [994, 521] width 396 height 34
select select "60months"
click at [796, 505] on select "2 - 4 Years 6 - 12 Months 1 - 2 Years Over 4 Years" at bounding box center [994, 521] width 396 height 34
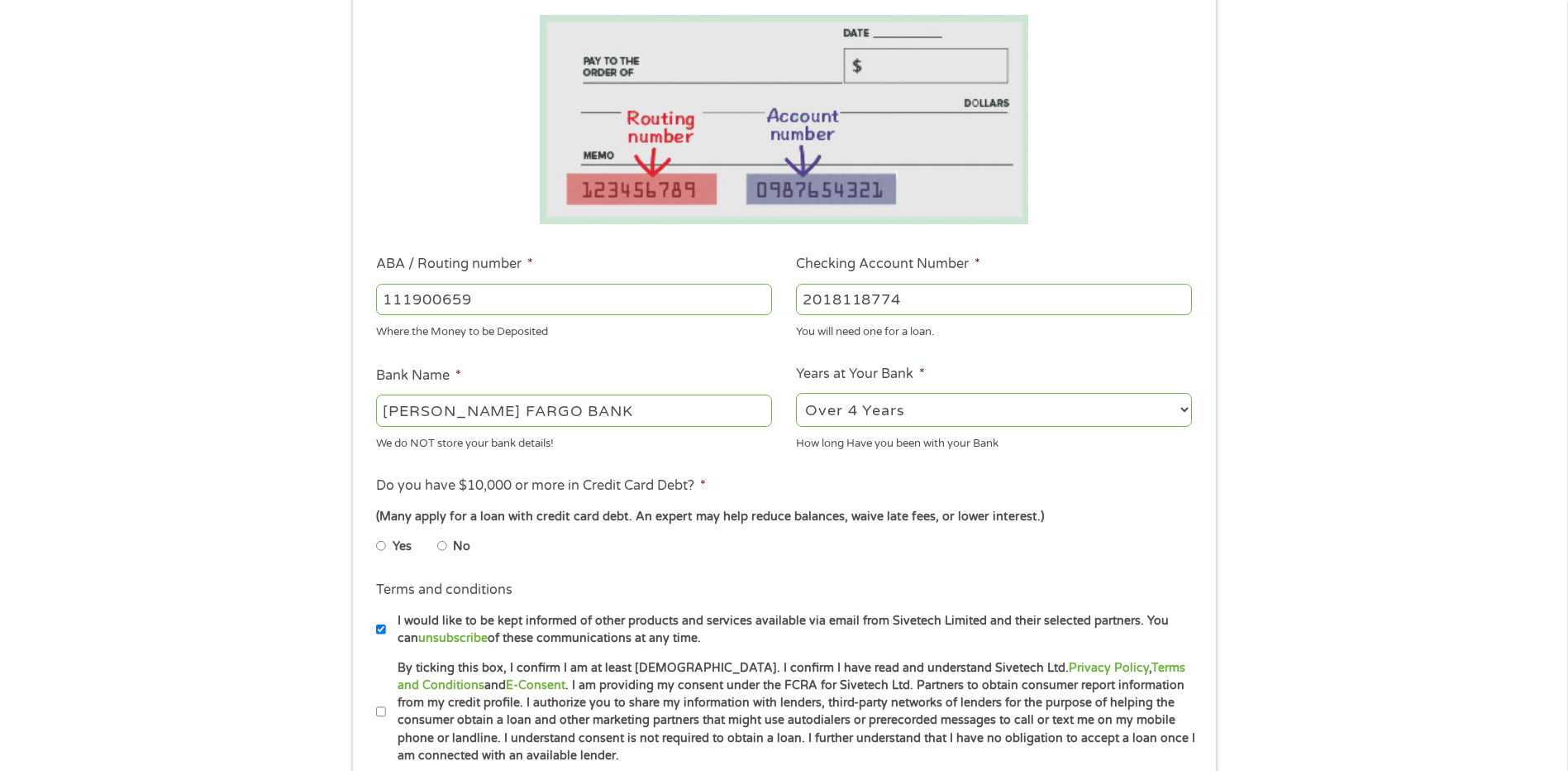
scroll to position [413, 0]
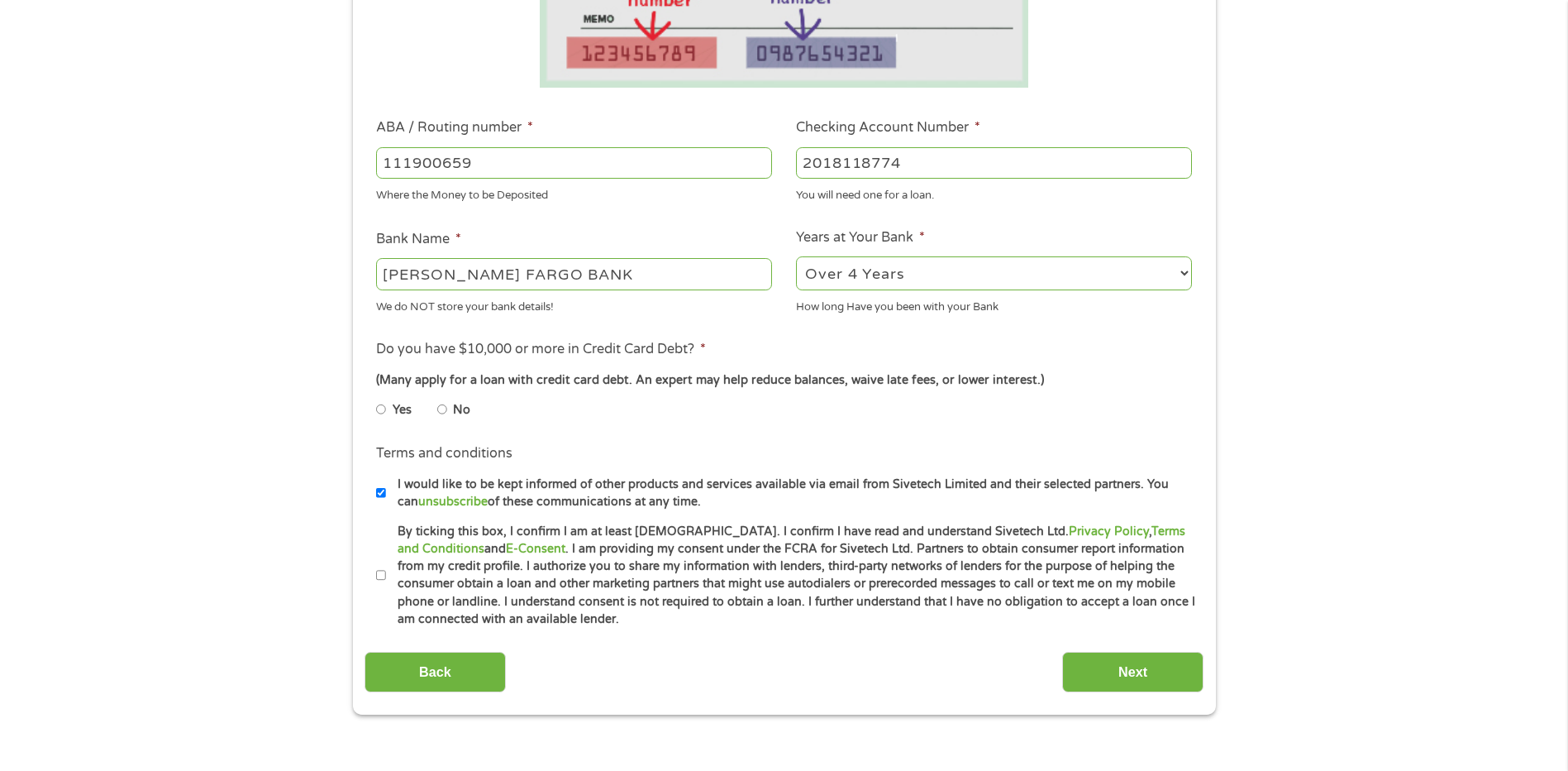
click at [439, 411] on input "No" at bounding box center [442, 410] width 10 height 26
radio input "true"
click at [1102, 666] on input "Next" at bounding box center [1133, 671] width 141 height 40
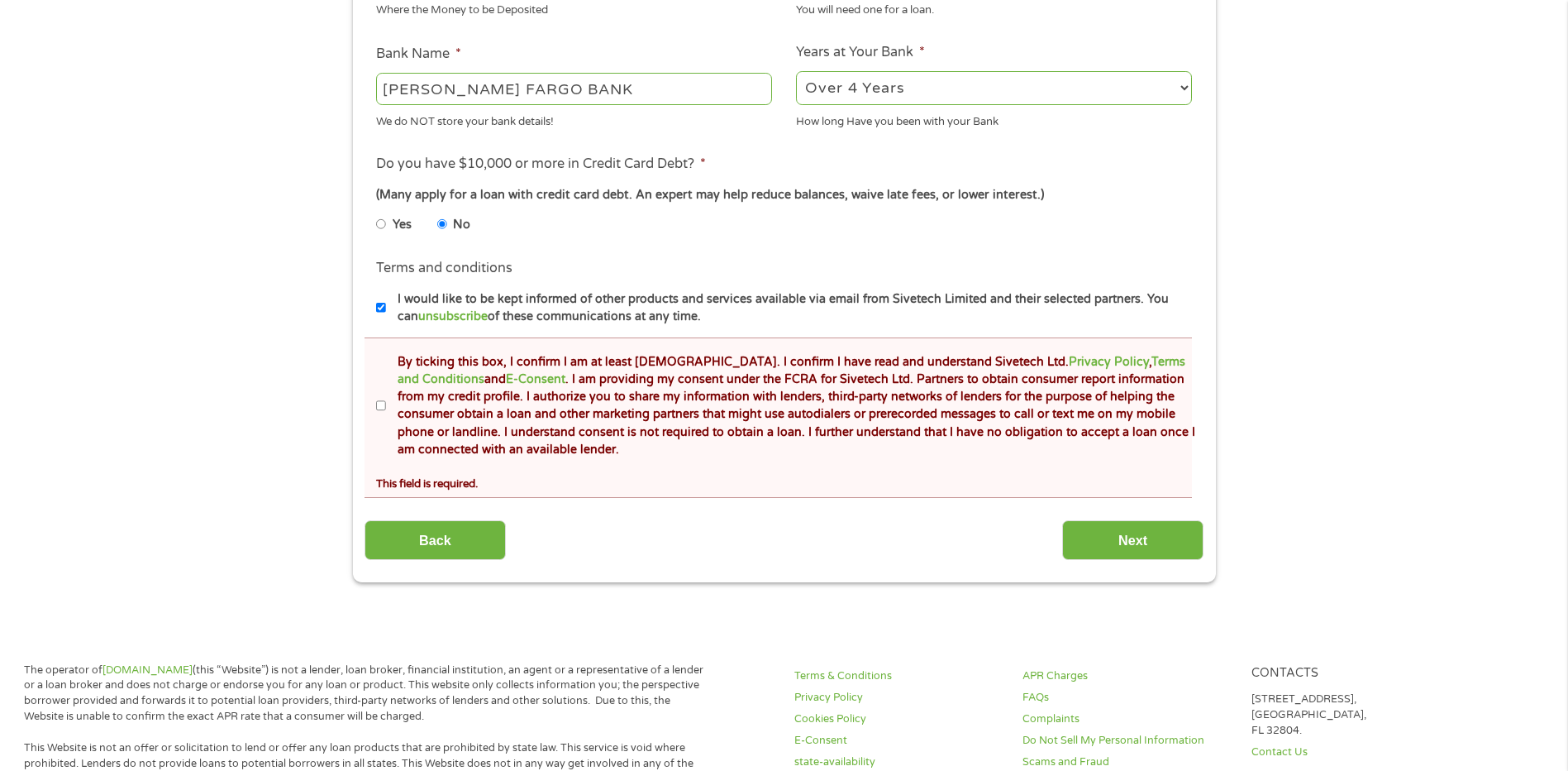
scroll to position [662, 0]
click at [379, 404] on input "By ticking this box, I confirm I am at least [DEMOGRAPHIC_DATA]. I confirm I ha…" at bounding box center [381, 405] width 10 height 26
checkbox input "true"
click at [1151, 541] on input "Next" at bounding box center [1133, 540] width 141 height 40
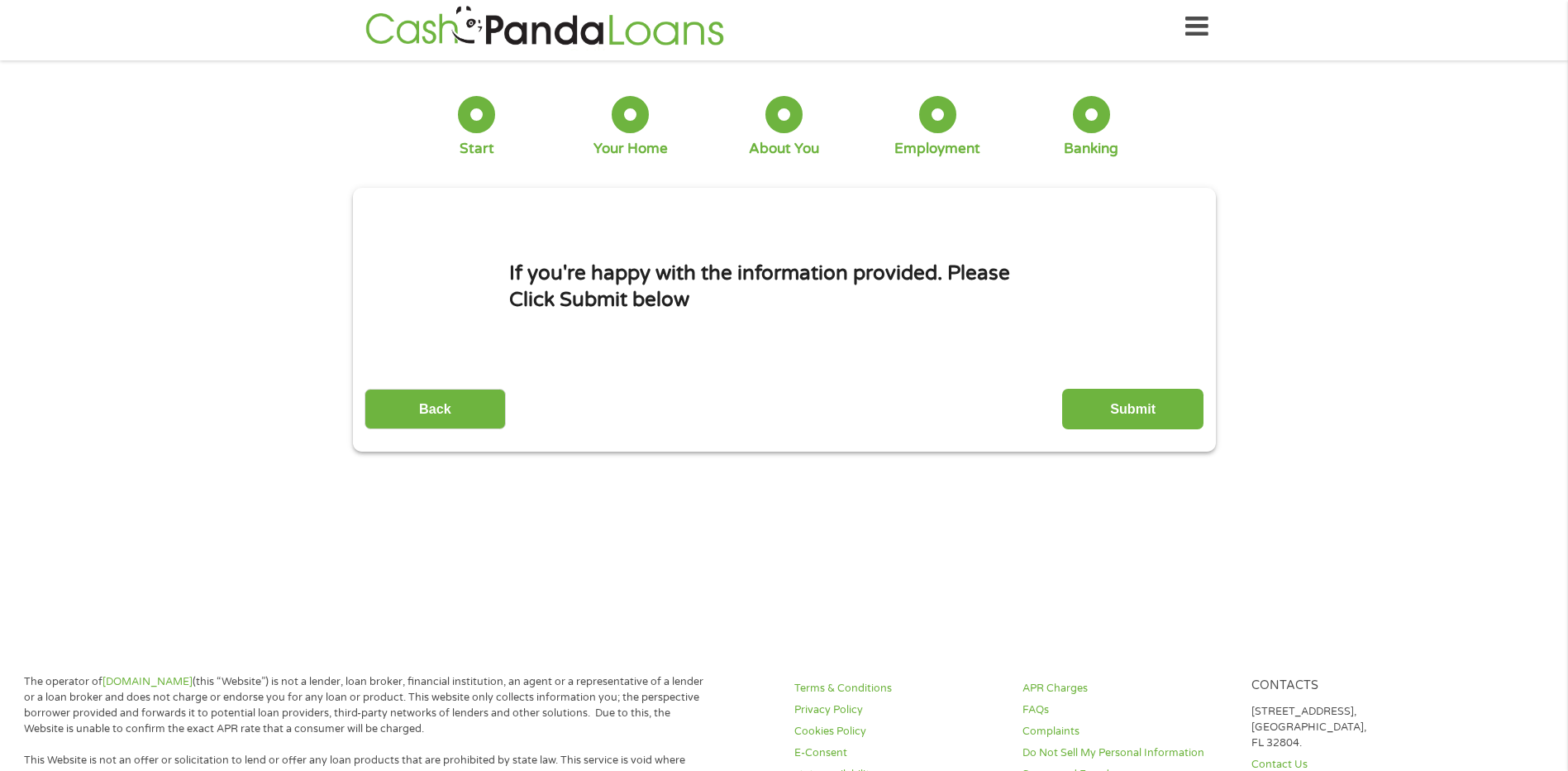
scroll to position [0, 0]
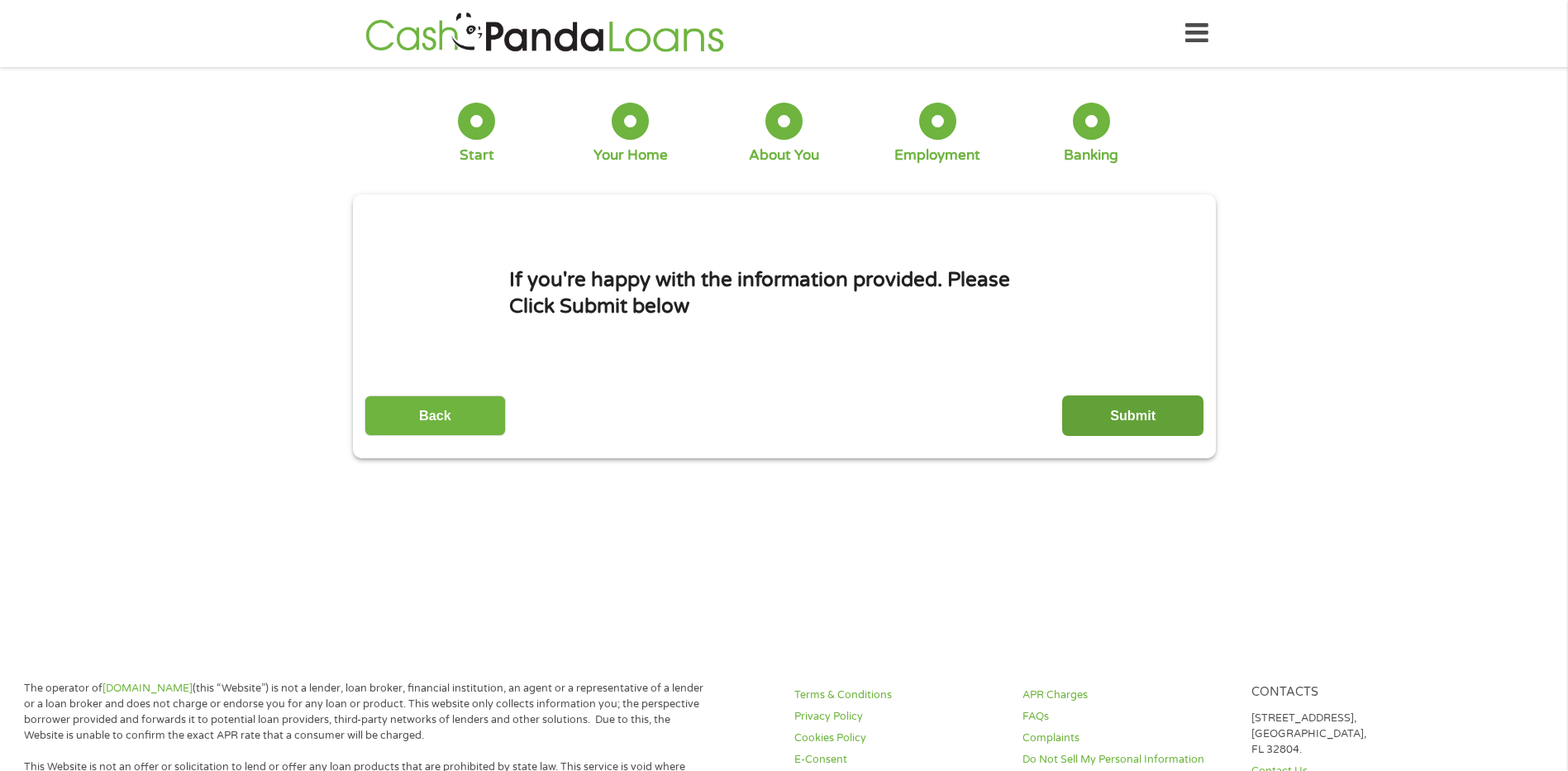
click at [1128, 420] on input "Submit" at bounding box center [1133, 416] width 141 height 40
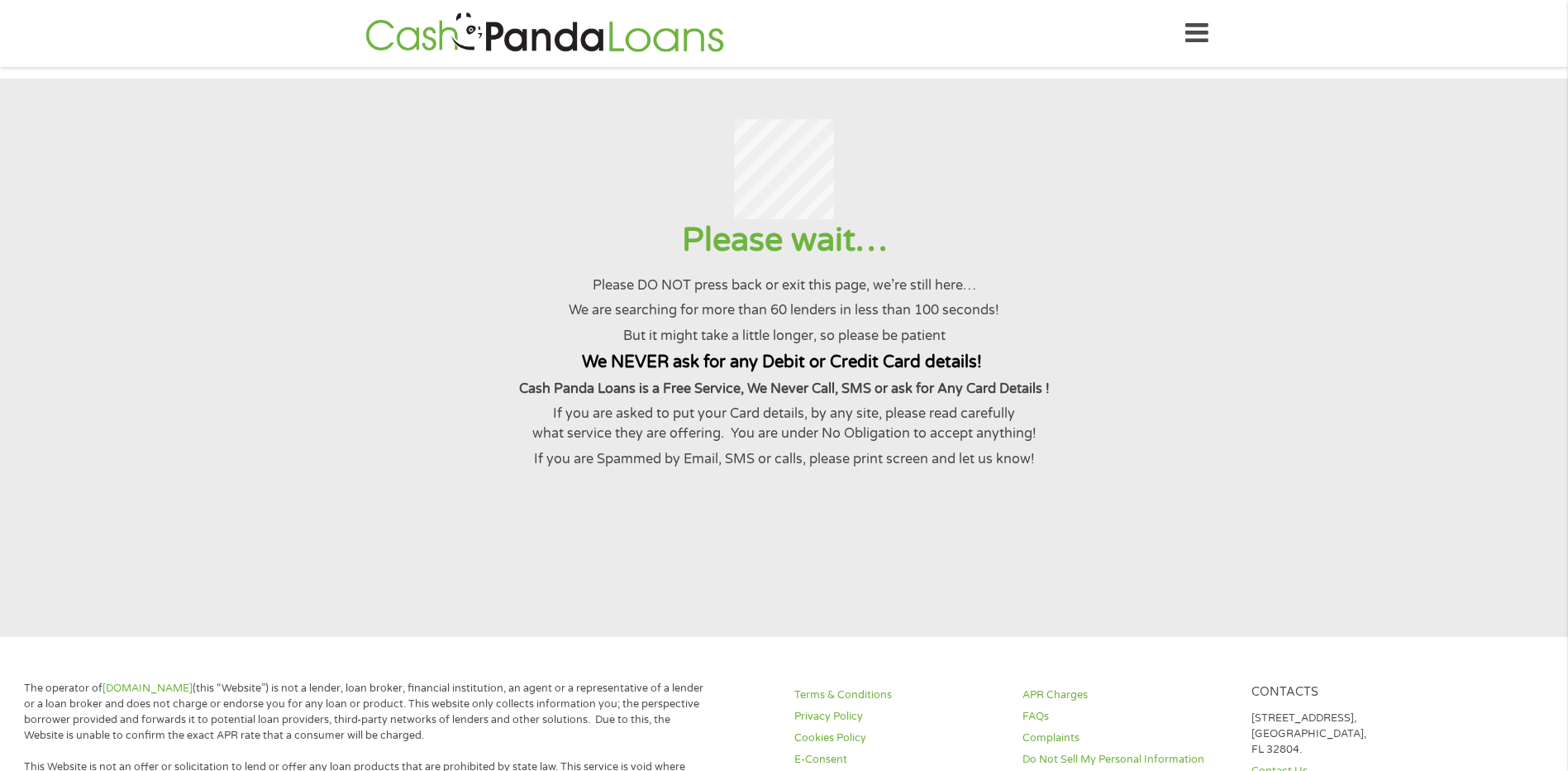
click at [1310, 398] on p "Cash Panda Loans is a Free Service, We Never Call, SMS or ask for Any Card Deta…" at bounding box center [784, 389] width 1528 height 20
click at [1269, 467] on p "If you are Spammed by Email, SMS or calls, please print screen and let us know!" at bounding box center [784, 458] width 1528 height 20
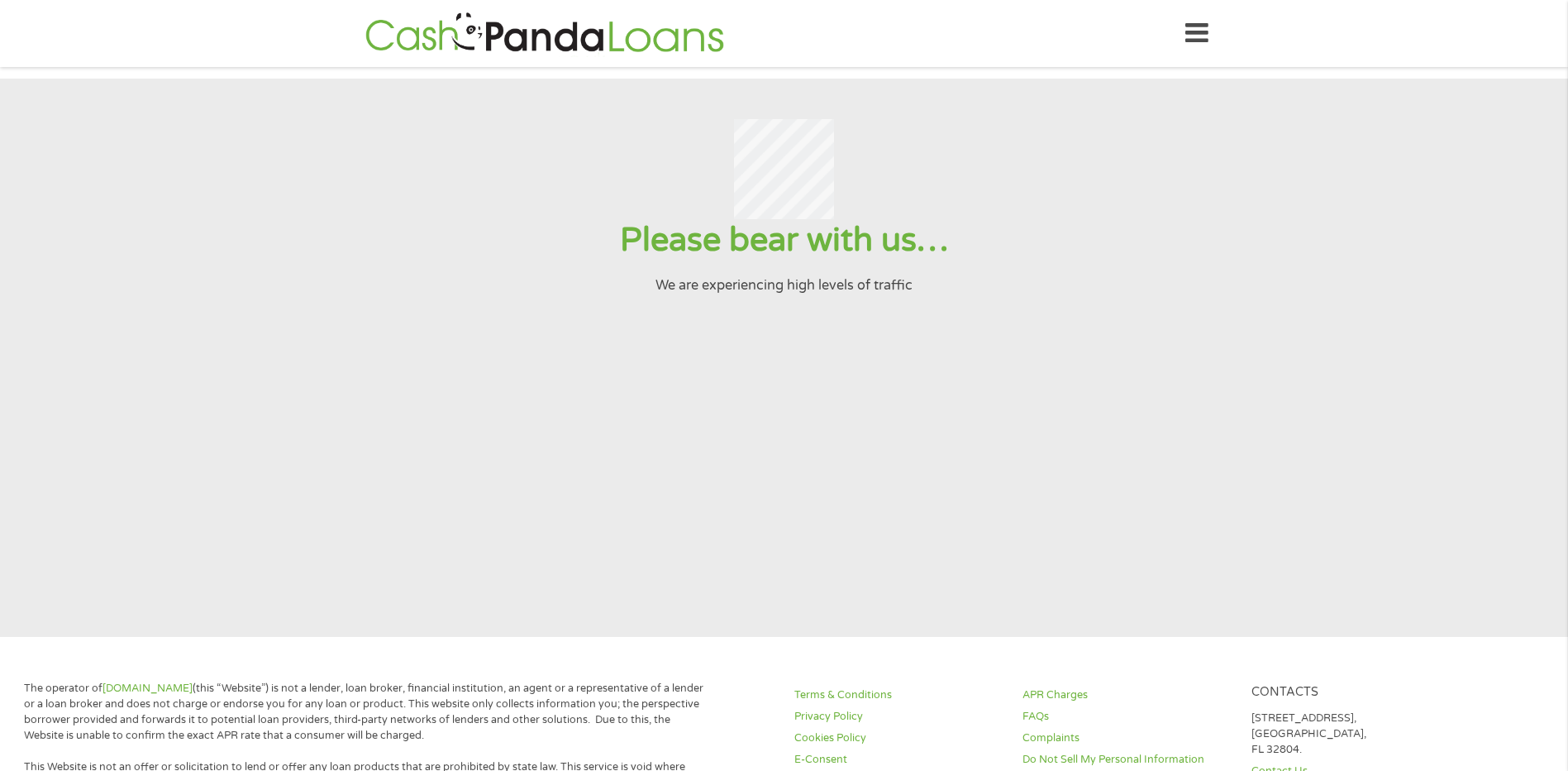
click at [1425, 416] on section "Please bear with us… We are experiencing high levels of traffic" at bounding box center [784, 357] width 1568 height 558
click at [1234, 374] on section "Please bear with us… We are experiencing high levels of traffic" at bounding box center [784, 357] width 1568 height 558
click at [1289, 369] on section "Please bear with us… We are experiencing high levels of traffic" at bounding box center [784, 357] width 1568 height 558
click at [1129, 554] on section "Please bear with us… We are experiencing high levels of traffic" at bounding box center [784, 357] width 1568 height 558
